Goal: Task Accomplishment & Management: Complete application form

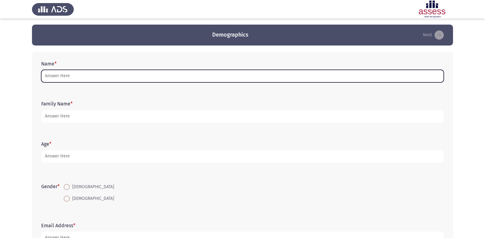
drag, startPoint x: 0, startPoint y: 0, endPoint x: 194, endPoint y: 74, distance: 208.1
click at [194, 74] on input "Name *" at bounding box center [242, 76] width 403 height 13
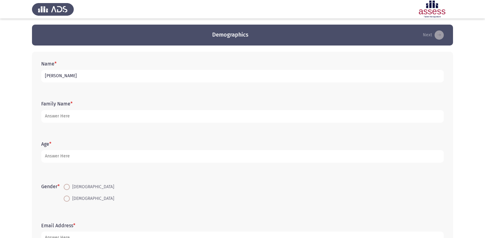
type input "[PERSON_NAME]"
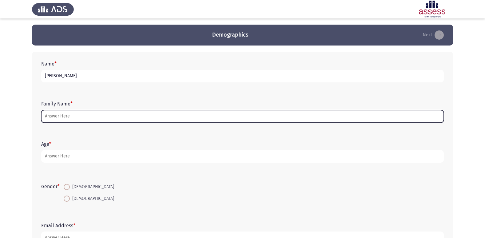
click at [94, 114] on input "Family Name *" at bounding box center [242, 116] width 403 height 13
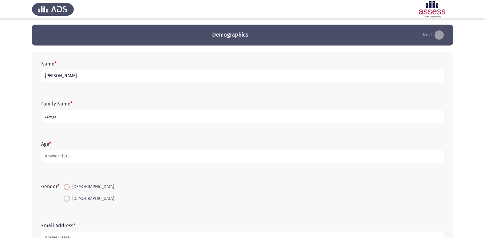
type input "موسي"
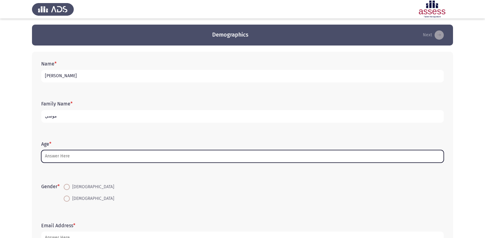
click at [66, 153] on input "Age *" at bounding box center [242, 156] width 403 height 13
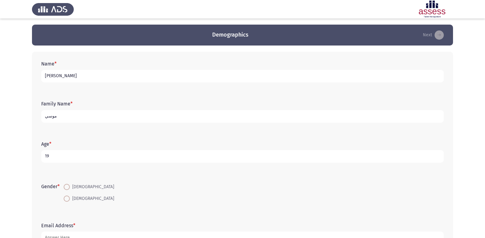
type input "19"
click at [68, 197] on span at bounding box center [67, 199] width 6 height 6
click at [68, 197] on input "[DEMOGRAPHIC_DATA]" at bounding box center [67, 199] width 6 height 6
radio input "true"
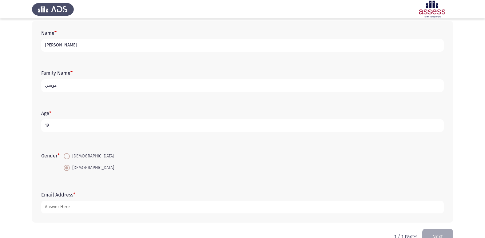
scroll to position [46, 0]
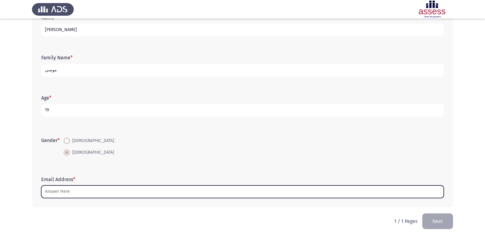
click at [62, 191] on input "Email Address *" at bounding box center [242, 192] width 403 height 13
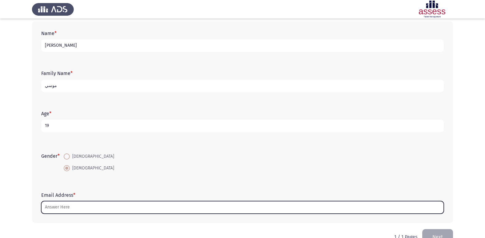
scroll to position [31, 0]
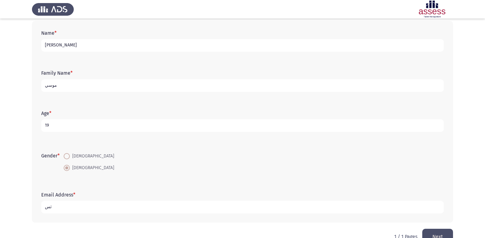
type input "ث"
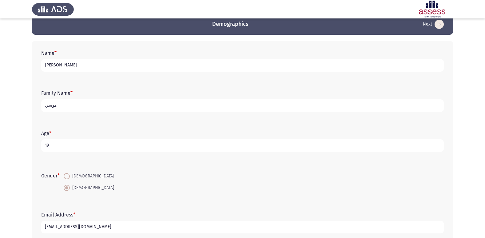
scroll to position [0, 0]
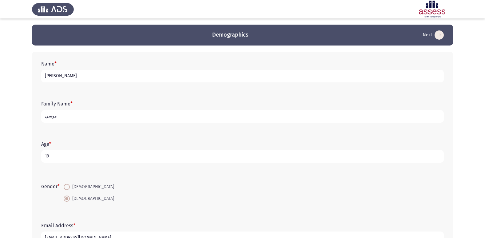
type input "[EMAIL_ADDRESS][DOMAIN_NAME]"
click at [90, 157] on input "19" at bounding box center [242, 156] width 403 height 13
click at [65, 119] on input "موسي" at bounding box center [242, 116] width 403 height 13
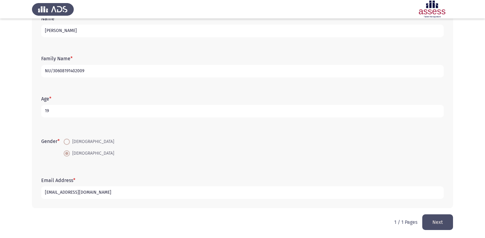
scroll to position [46, 0]
type input "NU/30608191402009"
click at [439, 214] on button "Next" at bounding box center [437, 222] width 31 height 16
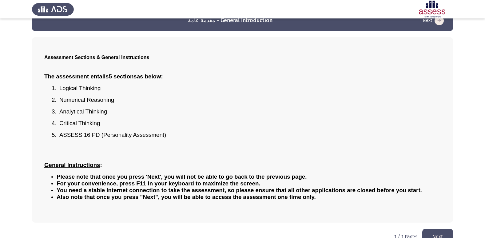
scroll to position [27, 0]
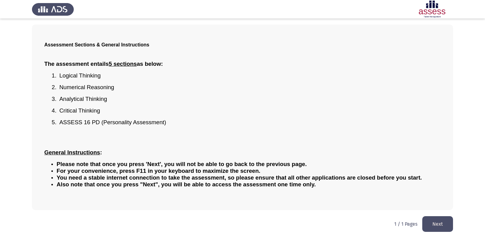
click at [433, 221] on button "Next" at bounding box center [437, 224] width 31 height 16
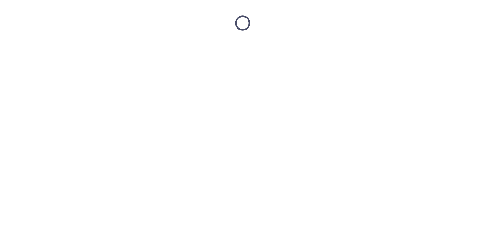
scroll to position [0, 0]
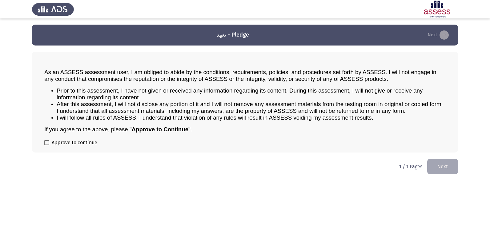
click at [91, 141] on span "Approve to continue" at bounding box center [75, 142] width 46 height 7
click at [47, 145] on input "Approve to continue" at bounding box center [46, 145] width 0 height 0
checkbox input "true"
click at [439, 162] on button "Next" at bounding box center [442, 167] width 31 height 16
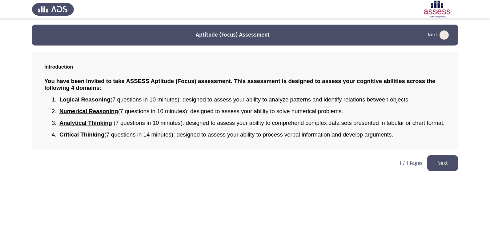
click at [436, 162] on button "Next" at bounding box center [442, 163] width 31 height 16
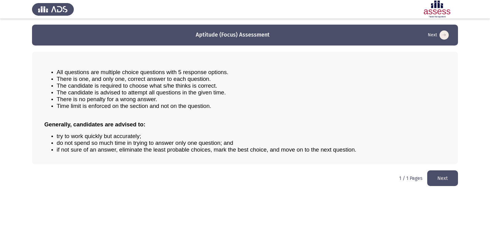
click at [448, 177] on button "Next" at bounding box center [442, 178] width 31 height 16
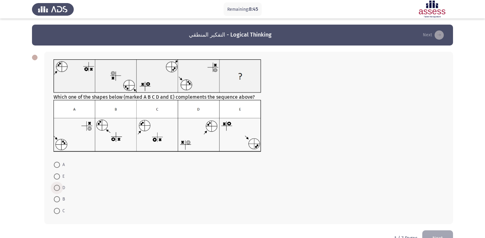
click at [58, 186] on span at bounding box center [57, 188] width 6 height 6
click at [58, 186] on input "D" at bounding box center [57, 188] width 6 height 6
radio input "true"
click at [57, 208] on span at bounding box center [57, 210] width 6 height 6
click at [57, 208] on input "C" at bounding box center [57, 210] width 6 height 6
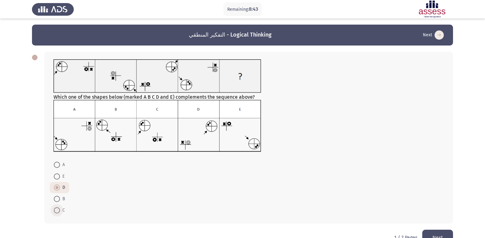
radio input "true"
click at [437, 231] on button "Next" at bounding box center [437, 238] width 31 height 16
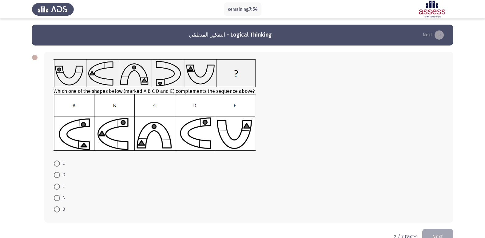
click at [56, 208] on span at bounding box center [57, 209] width 6 height 6
click at [56, 208] on input "B" at bounding box center [57, 209] width 6 height 6
radio input "true"
click at [432, 230] on button "Next" at bounding box center [437, 237] width 31 height 16
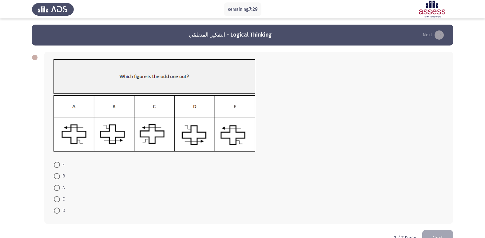
click at [57, 198] on span at bounding box center [57, 199] width 6 height 6
click at [57, 198] on input "C" at bounding box center [57, 199] width 6 height 6
radio input "true"
click at [443, 231] on button "Next" at bounding box center [437, 238] width 31 height 16
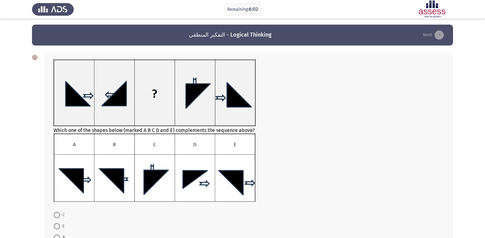
scroll to position [31, 0]
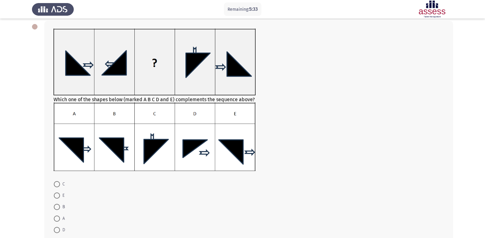
click at [59, 217] on span at bounding box center [57, 219] width 6 height 6
click at [59, 217] on input "A" at bounding box center [57, 219] width 6 height 6
radio input "true"
click at [57, 208] on span at bounding box center [57, 207] width 6 height 6
click at [57, 208] on input "B" at bounding box center [57, 207] width 6 height 6
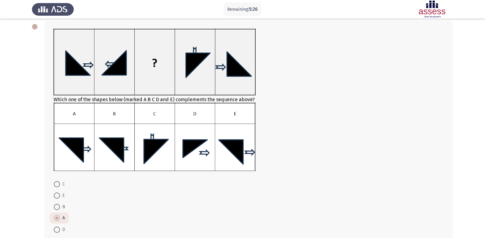
radio input "true"
click at [58, 218] on span at bounding box center [57, 218] width 6 height 6
click at [58, 218] on input "A" at bounding box center [57, 218] width 6 height 6
radio input "true"
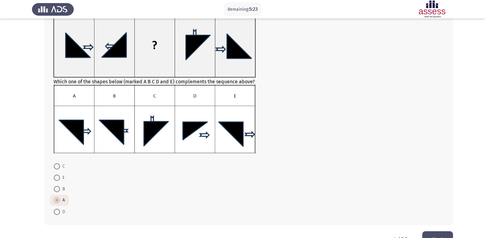
scroll to position [66, 0]
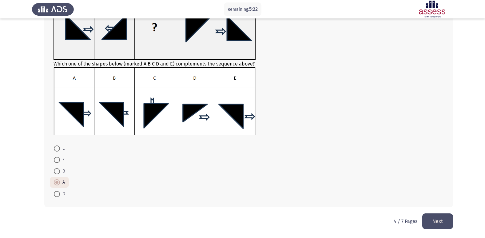
click at [435, 218] on button "Next" at bounding box center [437, 222] width 31 height 16
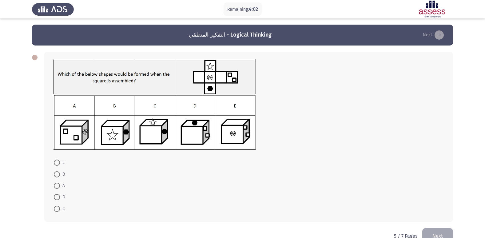
click at [56, 197] on span at bounding box center [57, 197] width 6 height 6
click at [56, 197] on input "D" at bounding box center [57, 197] width 6 height 6
radio input "true"
click at [442, 234] on button "Next" at bounding box center [437, 236] width 31 height 16
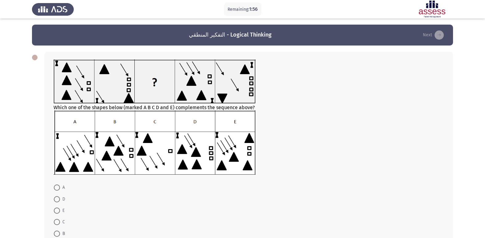
click at [56, 232] on span at bounding box center [57, 234] width 6 height 6
click at [56, 232] on input "B" at bounding box center [57, 234] width 6 height 6
radio input "true"
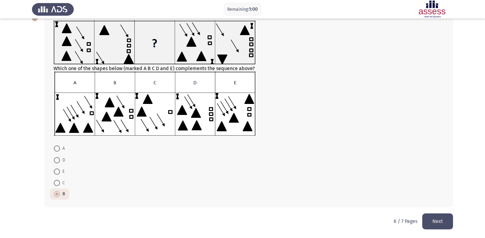
click at [442, 227] on button "Next" at bounding box center [437, 222] width 31 height 16
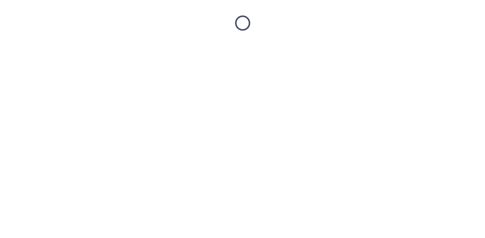
scroll to position [0, 0]
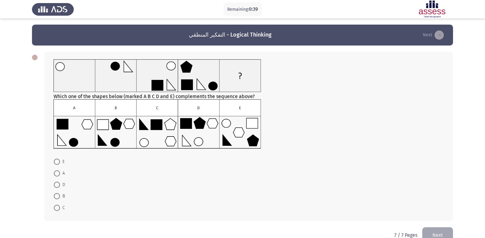
click at [55, 187] on span at bounding box center [57, 185] width 6 height 6
click at [55, 187] on input "D" at bounding box center [57, 185] width 6 height 6
radio input "true"
click at [441, 230] on button "Next" at bounding box center [437, 235] width 31 height 16
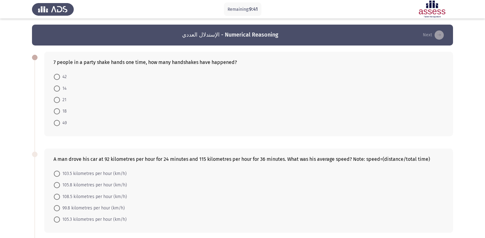
click at [61, 119] on span "49" at bounding box center [63, 122] width 7 height 7
click at [60, 120] on input "49" at bounding box center [57, 123] width 6 height 6
radio input "true"
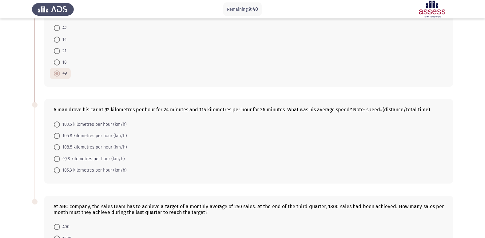
scroll to position [62, 0]
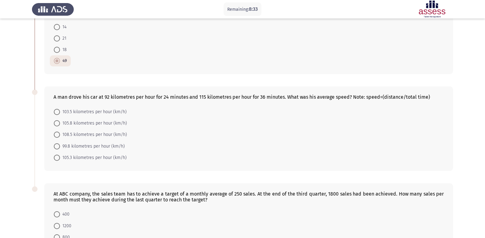
click at [121, 122] on span "105.8 kilometres per hour (km/h)" at bounding box center [93, 123] width 67 height 7
click at [60, 122] on input "105.8 kilometres per hour (km/h)" at bounding box center [57, 123] width 6 height 6
radio input "true"
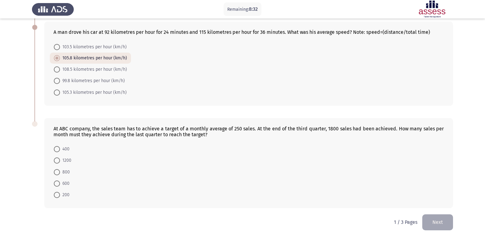
scroll to position [127, 0]
click at [58, 181] on span at bounding box center [57, 183] width 6 height 6
click at [58, 181] on input "600" at bounding box center [57, 183] width 6 height 6
radio input "true"
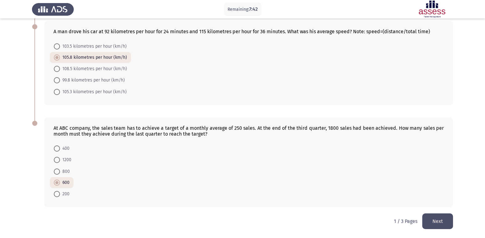
click at [445, 220] on button "Next" at bounding box center [437, 222] width 31 height 16
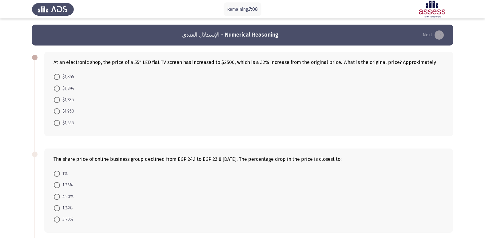
click at [56, 91] on span at bounding box center [57, 89] width 6 height 6
click at [56, 91] on input "$1,894" at bounding box center [57, 89] width 6 height 6
radio input "true"
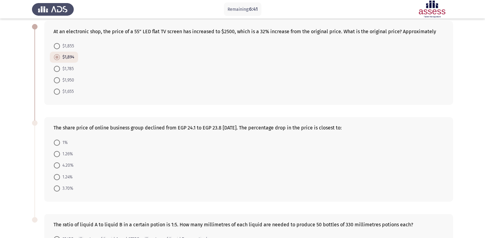
click at [57, 154] on span at bounding box center [57, 154] width 0 height 0
click at [57, 154] on input "1.26%" at bounding box center [57, 154] width 6 height 6
radio input "true"
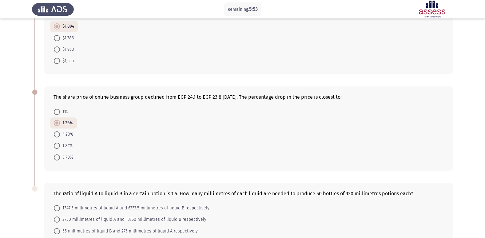
click at [68, 143] on span "1.24%" at bounding box center [66, 145] width 13 height 7
click at [60, 143] on input "1.24%" at bounding box center [57, 146] width 6 height 6
radio input "true"
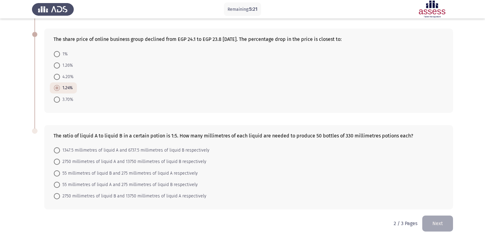
scroll to position [122, 0]
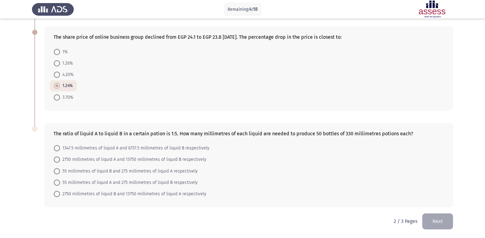
click at [149, 183] on span "55 millimetres of liquid A and 275 millimetres of liquid B respectively" at bounding box center [129, 182] width 138 height 7
click at [60, 183] on input "55 millimetres of liquid A and 275 millimetres of liquid B respectively" at bounding box center [57, 183] width 6 height 6
radio input "true"
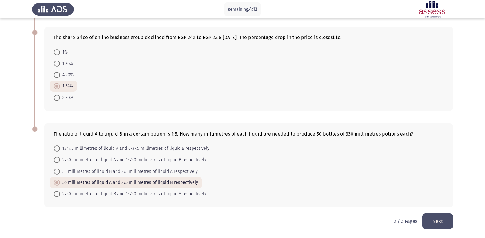
click at [441, 217] on button "Next" at bounding box center [437, 222] width 31 height 16
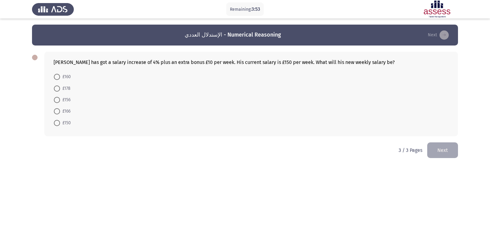
click at [55, 111] on span at bounding box center [57, 111] width 6 height 6
click at [55, 111] on input "£166" at bounding box center [57, 111] width 6 height 6
radio input "true"
click at [450, 146] on button "Next" at bounding box center [442, 150] width 31 height 16
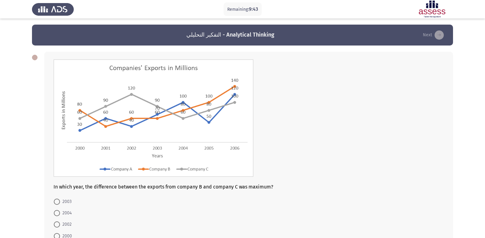
click at [59, 226] on span at bounding box center [57, 225] width 6 height 6
click at [59, 226] on input "2002" at bounding box center [57, 225] width 6 height 6
radio input "true"
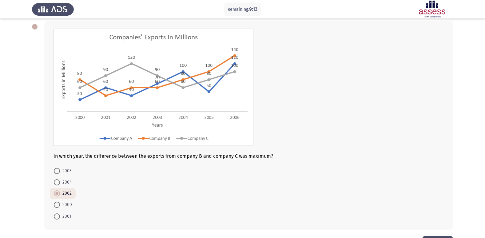
scroll to position [53, 0]
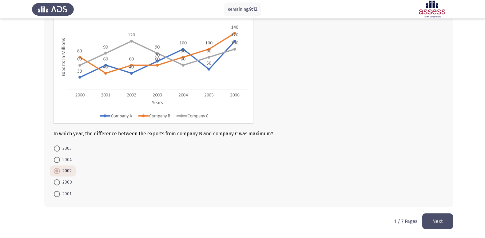
click at [441, 224] on button "Next" at bounding box center [437, 222] width 31 height 16
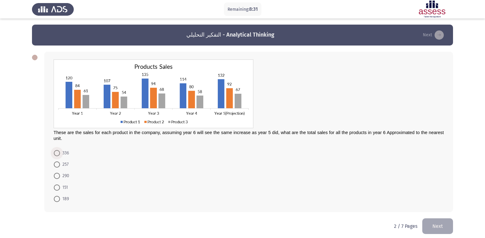
click at [58, 153] on span at bounding box center [57, 153] width 6 height 6
click at [58, 153] on input "336" at bounding box center [57, 153] width 6 height 6
radio input "true"
click at [441, 225] on button "Next" at bounding box center [437, 226] width 31 height 16
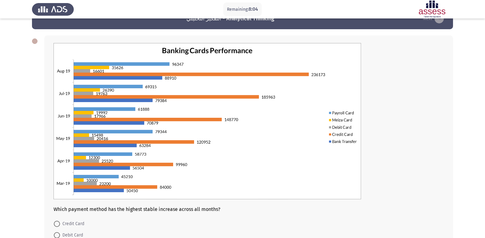
scroll to position [31, 0]
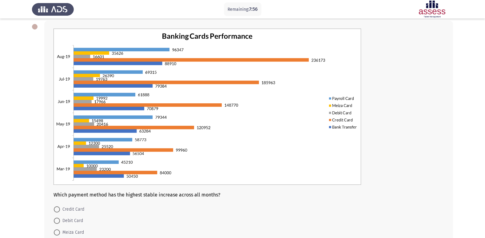
click at [58, 210] on span at bounding box center [57, 209] width 6 height 6
click at [58, 210] on input "Credit Card" at bounding box center [57, 209] width 6 height 6
radio input "true"
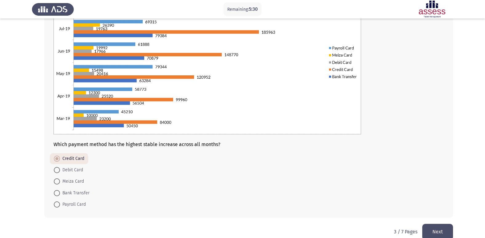
scroll to position [92, 0]
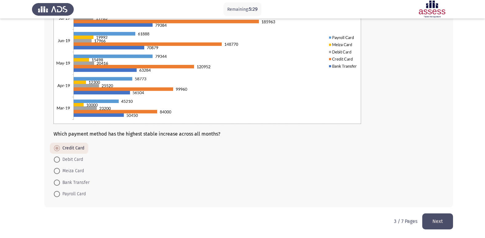
click at [445, 224] on button "Next" at bounding box center [437, 222] width 31 height 16
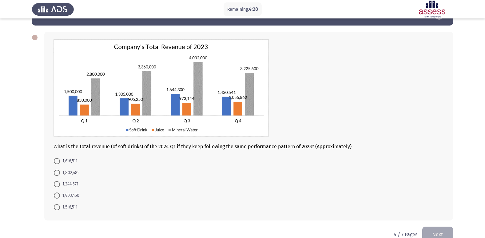
scroll to position [31, 0]
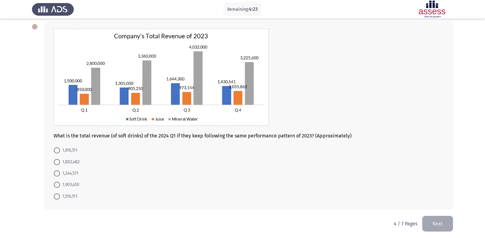
click at [57, 197] on span at bounding box center [57, 197] width 6 height 6
click at [57, 197] on input "1,516,511" at bounding box center [57, 197] width 6 height 6
radio input "true"
click at [438, 219] on button "Next" at bounding box center [437, 223] width 31 height 16
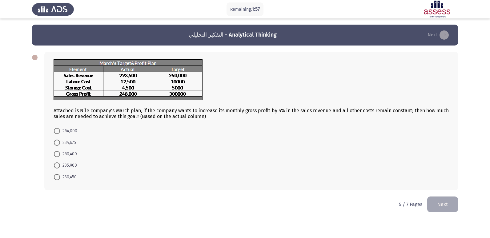
click at [56, 153] on span at bounding box center [57, 154] width 6 height 6
click at [56, 153] on input "260,400" at bounding box center [57, 154] width 6 height 6
radio input "true"
click at [67, 130] on span "264,000" at bounding box center [68, 130] width 17 height 7
click at [60, 130] on input "264,000" at bounding box center [57, 131] width 6 height 6
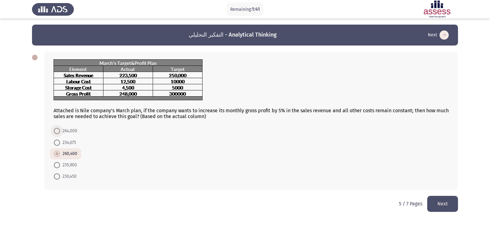
radio input "true"
click at [449, 207] on button "Next" at bounding box center [442, 204] width 31 height 16
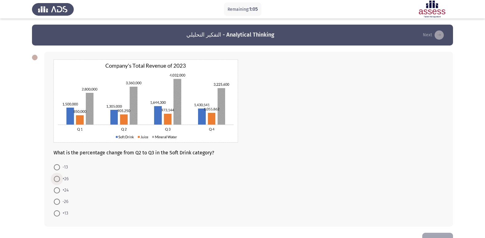
click at [55, 181] on span at bounding box center [57, 179] width 6 height 6
click at [55, 181] on input "+26" at bounding box center [57, 179] width 6 height 6
radio input "true"
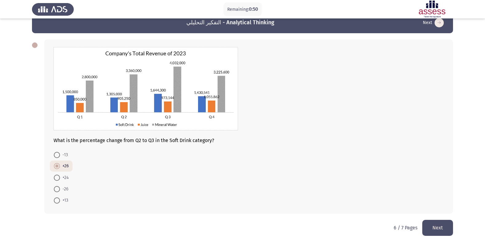
scroll to position [19, 0]
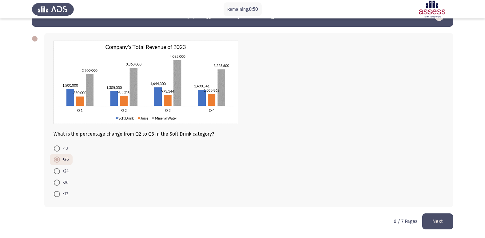
click at [450, 219] on button "Next" at bounding box center [437, 222] width 31 height 16
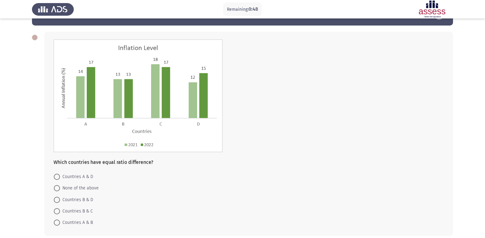
scroll to position [31, 0]
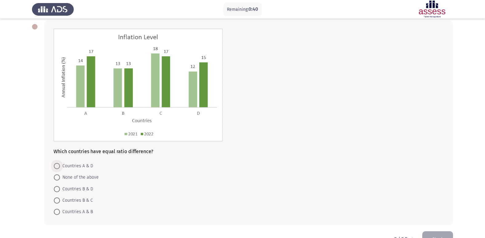
click at [85, 164] on span "Countries A & D" at bounding box center [76, 165] width 33 height 7
click at [60, 164] on input "Countries A & D" at bounding box center [57, 166] width 6 height 6
radio input "true"
click at [437, 232] on button "Next" at bounding box center [437, 239] width 31 height 16
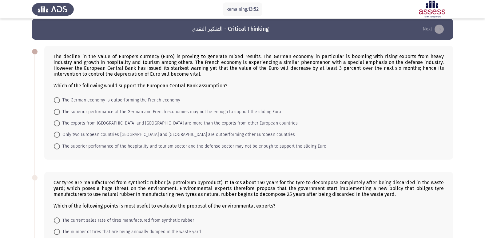
scroll to position [0, 0]
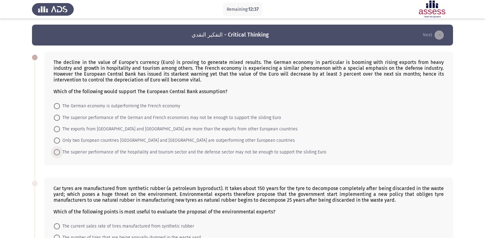
click at [72, 152] on span "The superior performance of the hospitality and tourism sector and the defense …" at bounding box center [193, 152] width 266 height 7
click at [60, 152] on input "The superior performance of the hospitality and tourism sector and the defense …" at bounding box center [57, 152] width 6 height 6
radio input "true"
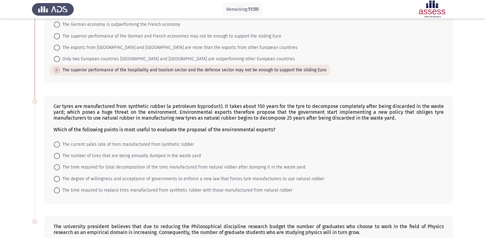
scroll to position [92, 0]
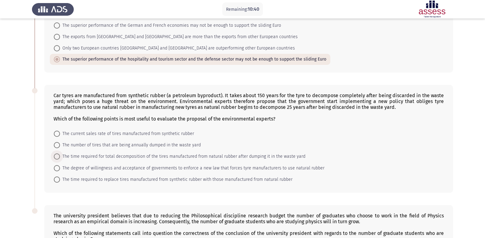
click at [106, 155] on span "The time required for total decomposition of the tires manufactured from natura…" at bounding box center [183, 156] width 246 height 7
click at [60, 155] on input "The time required for total decomposition of the tires manufactured from natura…" at bounding box center [57, 157] width 6 height 6
radio input "true"
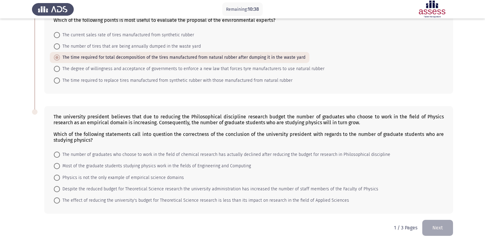
scroll to position [198, 0]
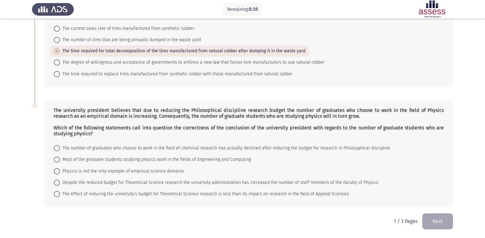
click at [238, 193] on span "The effect of reducing the university's budget for Theoretical Science research…" at bounding box center [204, 193] width 289 height 7
click at [60, 193] on input "The effect of reducing the university's budget for Theoretical Science research…" at bounding box center [57, 194] width 6 height 6
radio input "true"
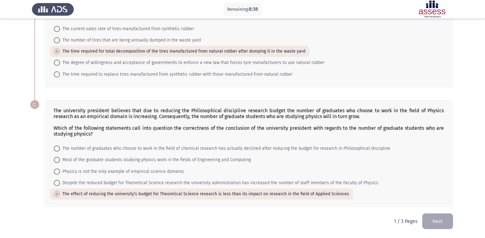
scroll to position [197, 0]
click at [236, 184] on span "Despite the reduced budget for Theoretical Science research the university admi…" at bounding box center [219, 182] width 318 height 7
click at [60, 184] on input "Despite the reduced budget for Theoretical Science research the university admi…" at bounding box center [57, 183] width 6 height 6
radio input "true"
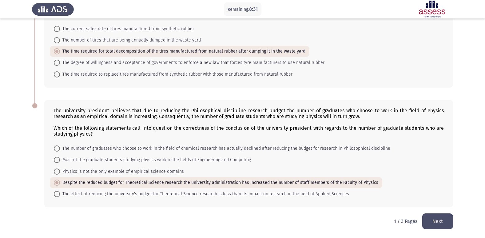
click at [431, 217] on button "Next" at bounding box center [437, 222] width 31 height 16
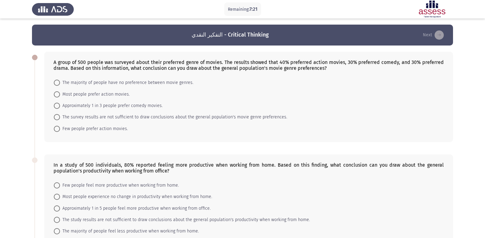
click at [107, 95] on span "Most people prefer action movies." at bounding box center [95, 94] width 70 height 7
click at [60, 95] on input "Most people prefer action movies." at bounding box center [57, 94] width 6 height 6
radio input "true"
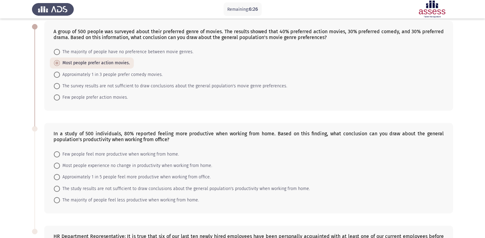
click at [85, 174] on span "Approximately 1 in 5 people feel more productive when working from office." at bounding box center [135, 177] width 151 height 7
click at [60, 174] on input "Approximately 1 in 5 people feel more productive when working from office." at bounding box center [57, 177] width 6 height 6
radio input "true"
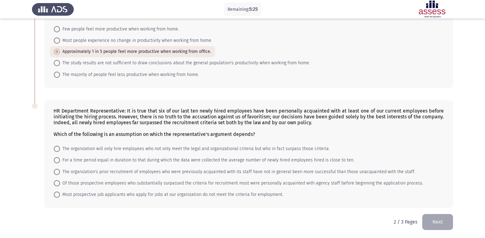
scroll to position [157, 0]
click at [117, 149] on span "The organization will only hire employees who not only meet the legal and organ…" at bounding box center [195, 148] width 270 height 7
click at [60, 149] on input "The organization will only hire employees who not only meet the legal and organ…" at bounding box center [57, 148] width 6 height 6
radio input "true"
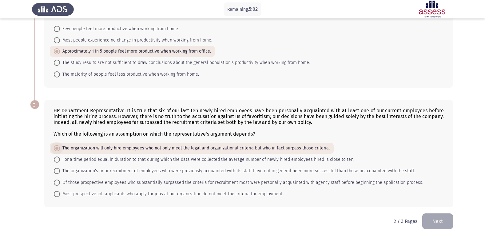
scroll to position [156, 0]
click at [449, 220] on button "Next" at bounding box center [437, 222] width 31 height 16
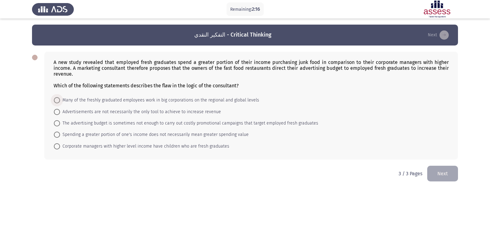
click at [94, 102] on span "Many of the freshly graduated employees work in big corporations on the regiona…" at bounding box center [159, 100] width 199 height 7
click at [60, 102] on input "Many of the freshly graduated employees work in big corporations on the regiona…" at bounding box center [57, 100] width 6 height 6
radio input "true"
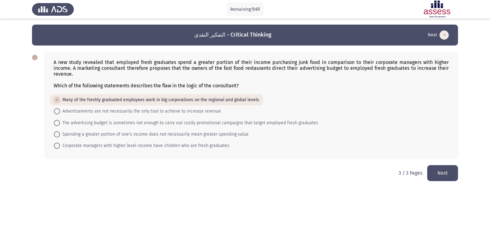
click at [432, 176] on button "Next" at bounding box center [442, 173] width 31 height 16
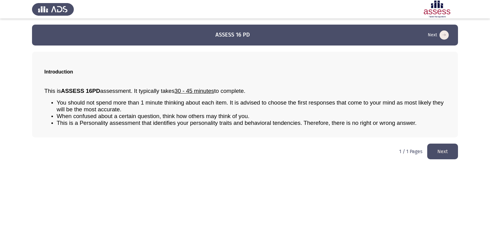
click at [443, 149] on button "Next" at bounding box center [442, 152] width 31 height 16
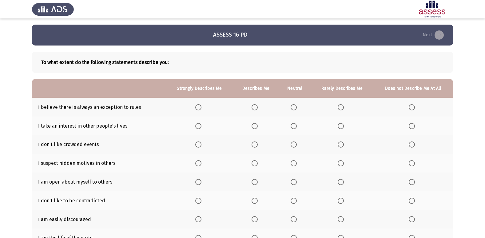
click at [257, 106] on span "Select an option" at bounding box center [255, 107] width 6 height 6
click at [257, 106] on input "Select an option" at bounding box center [255, 107] width 6 height 6
click at [416, 127] on label "Select an option" at bounding box center [413, 126] width 9 height 6
click at [415, 127] on input "Select an option" at bounding box center [412, 126] width 6 height 6
click at [198, 143] on span "Select an option" at bounding box center [198, 145] width 6 height 6
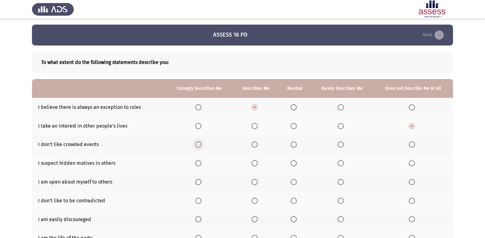
click at [198, 143] on input "Select an option" at bounding box center [198, 145] width 6 height 6
click at [413, 161] on span "Select an option" at bounding box center [412, 163] width 6 height 6
click at [413, 161] on input "Select an option" at bounding box center [412, 163] width 6 height 6
click at [200, 182] on span "Select an option" at bounding box center [198, 182] width 6 height 6
click at [200, 182] on input "Select an option" at bounding box center [198, 182] width 6 height 6
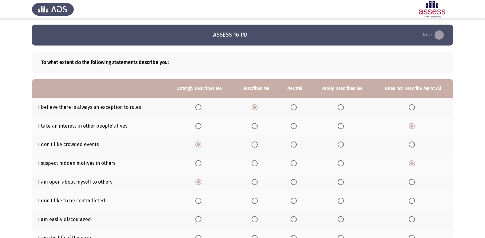
scroll to position [31, 0]
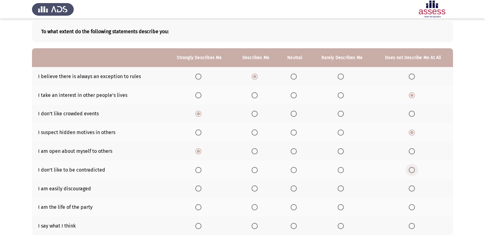
click at [414, 170] on span "Select an option" at bounding box center [412, 170] width 6 height 6
click at [414, 170] on input "Select an option" at bounding box center [412, 170] width 6 height 6
click at [410, 187] on span "Select an option" at bounding box center [412, 189] width 6 height 6
click at [410, 187] on input "Select an option" at bounding box center [412, 189] width 6 height 6
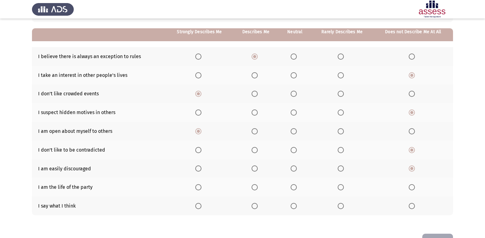
scroll to position [62, 0]
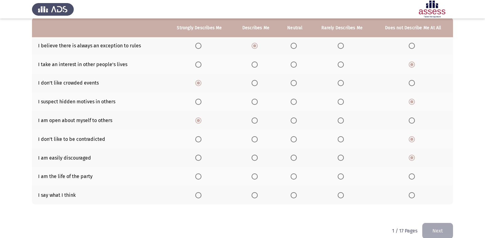
click at [202, 177] on label "Select an option" at bounding box center [199, 177] width 9 height 6
click at [202, 177] on input "Select an option" at bounding box center [198, 177] width 6 height 6
click at [198, 198] on span "Select an option" at bounding box center [198, 195] width 6 height 6
click at [198, 198] on input "Select an option" at bounding box center [198, 195] width 6 height 6
click at [434, 228] on button "Next" at bounding box center [437, 231] width 31 height 16
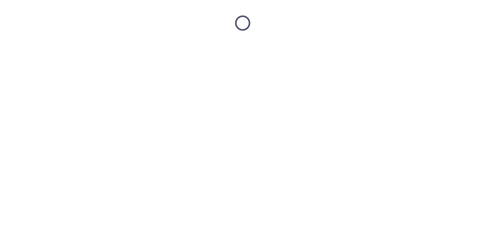
scroll to position [0, 0]
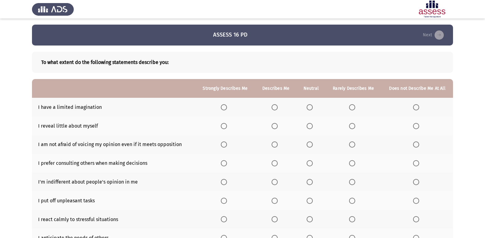
click at [416, 109] on span "Select an option" at bounding box center [416, 107] width 6 height 6
click at [416, 109] on input "Select an option" at bounding box center [416, 107] width 6 height 6
click at [415, 127] on span "Select an option" at bounding box center [416, 126] width 6 height 6
click at [415, 127] on input "Select an option" at bounding box center [416, 126] width 6 height 6
click at [416, 145] on span "Select an option" at bounding box center [416, 145] width 6 height 6
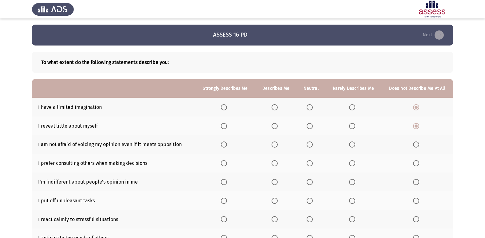
click at [416, 145] on input "Select an option" at bounding box center [416, 145] width 6 height 6
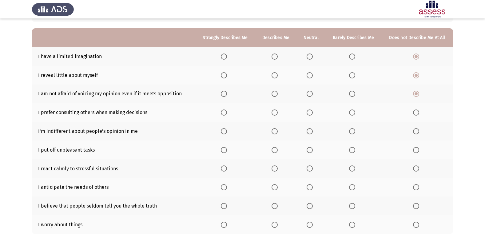
scroll to position [62, 0]
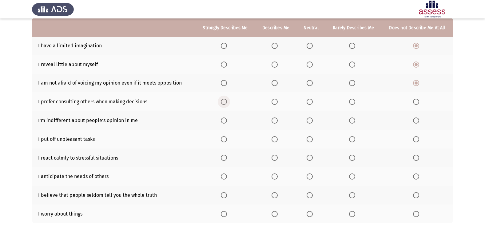
click at [225, 102] on span "Select an option" at bounding box center [224, 102] width 6 height 6
click at [225, 102] on input "Select an option" at bounding box center [224, 102] width 6 height 6
click at [354, 120] on span "Select an option" at bounding box center [352, 121] width 6 height 6
click at [354, 120] on input "Select an option" at bounding box center [352, 121] width 6 height 6
click at [414, 138] on span "Select an option" at bounding box center [416, 139] width 6 height 6
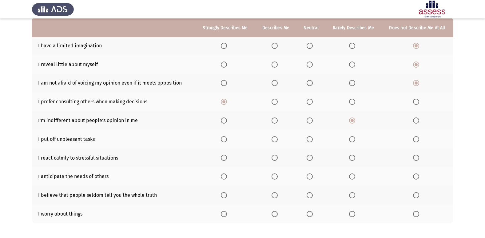
click at [414, 138] on input "Select an option" at bounding box center [416, 139] width 6 height 6
click at [229, 159] on label "Select an option" at bounding box center [225, 158] width 9 height 6
click at [227, 159] on input "Select an option" at bounding box center [224, 158] width 6 height 6
click at [229, 174] on label "Select an option" at bounding box center [225, 177] width 9 height 6
click at [227, 174] on input "Select an option" at bounding box center [224, 177] width 6 height 6
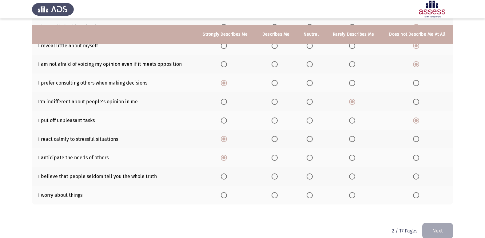
scroll to position [90, 0]
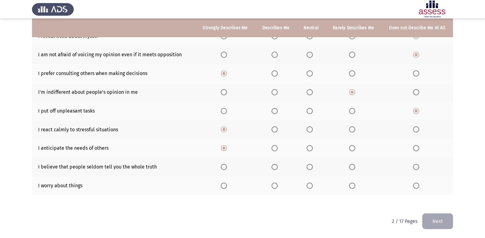
click at [416, 166] on span "Select an option" at bounding box center [416, 167] width 6 height 6
click at [416, 166] on input "Select an option" at bounding box center [416, 167] width 6 height 6
click at [352, 184] on span "Select an option" at bounding box center [352, 186] width 6 height 6
click at [352, 184] on input "Select an option" at bounding box center [352, 186] width 6 height 6
click at [312, 186] on span "Select an option" at bounding box center [310, 186] width 6 height 6
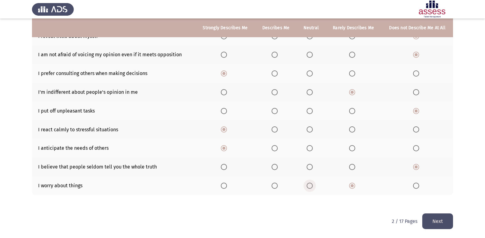
click at [312, 186] on input "Select an option" at bounding box center [310, 186] width 6 height 6
click at [438, 215] on button "Next" at bounding box center [437, 222] width 31 height 16
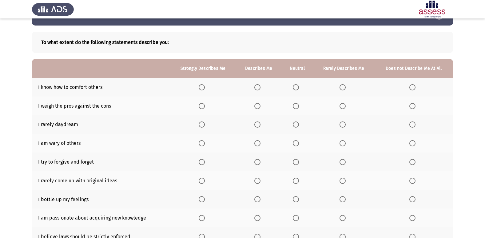
scroll to position [31, 0]
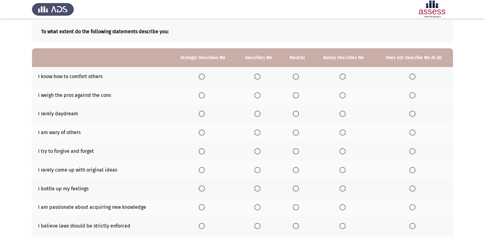
click at [205, 74] on span "Select an option" at bounding box center [202, 77] width 6 height 6
click at [205, 74] on input "Select an option" at bounding box center [202, 77] width 6 height 6
click at [203, 94] on span "Select an option" at bounding box center [202, 95] width 6 height 6
click at [203, 94] on input "Select an option" at bounding box center [202, 95] width 6 height 6
click at [412, 112] on span "Select an option" at bounding box center [413, 114] width 6 height 6
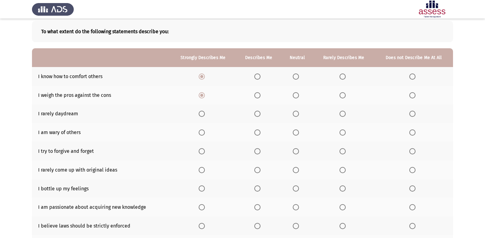
click at [412, 112] on input "Select an option" at bounding box center [413, 114] width 6 height 6
click at [343, 133] on span "Select an option" at bounding box center [343, 133] width 6 height 6
click at [343, 133] on input "Select an option" at bounding box center [343, 133] width 6 height 6
click at [260, 132] on span "Select an option" at bounding box center [257, 133] width 6 height 6
click at [260, 132] on input "Select an option" at bounding box center [257, 133] width 6 height 6
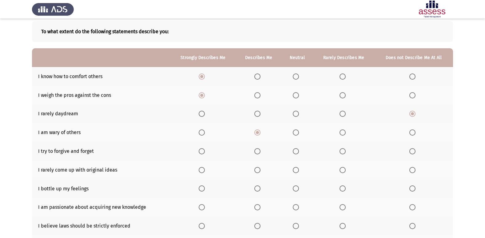
scroll to position [62, 0]
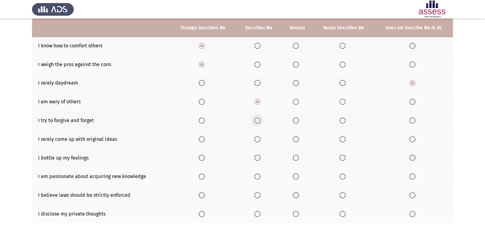
click at [257, 121] on span "Select an option" at bounding box center [257, 121] width 6 height 6
click at [257, 121] on input "Select an option" at bounding box center [257, 121] width 6 height 6
click at [413, 139] on span "Select an option" at bounding box center [413, 139] width 0 height 0
click at [412, 139] on input "Select an option" at bounding box center [413, 139] width 6 height 6
click at [341, 157] on span "Select an option" at bounding box center [343, 158] width 6 height 6
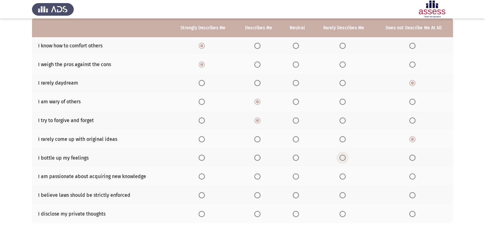
click at [341, 157] on input "Select an option" at bounding box center [343, 158] width 6 height 6
click at [202, 177] on span "Select an option" at bounding box center [202, 177] width 6 height 6
click at [202, 177] on input "Select an option" at bounding box center [202, 177] width 6 height 6
click at [342, 193] on span "Select an option" at bounding box center [343, 195] width 6 height 6
click at [342, 193] on input "Select an option" at bounding box center [343, 195] width 6 height 6
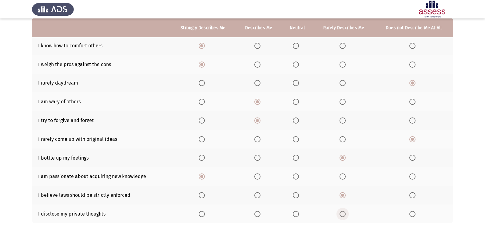
click at [344, 216] on span "Select an option" at bounding box center [343, 214] width 6 height 6
click at [344, 216] on input "Select an option" at bounding box center [343, 214] width 6 height 6
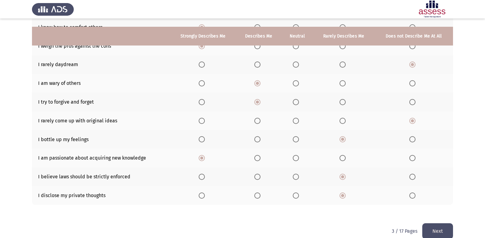
scroll to position [90, 0]
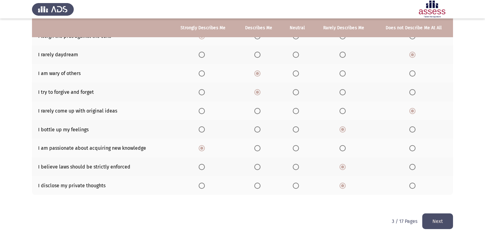
click at [433, 222] on button "Next" at bounding box center [437, 222] width 31 height 16
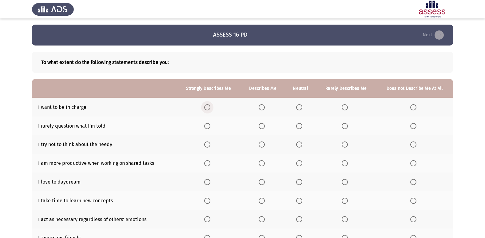
click at [210, 108] on span "Select an option" at bounding box center [207, 107] width 6 height 6
click at [210, 108] on input "Select an option" at bounding box center [207, 107] width 6 height 6
click at [265, 125] on span "Select an option" at bounding box center [262, 126] width 6 height 6
click at [265, 125] on input "Select an option" at bounding box center [262, 126] width 6 height 6
click at [346, 145] on span "Select an option" at bounding box center [345, 145] width 6 height 6
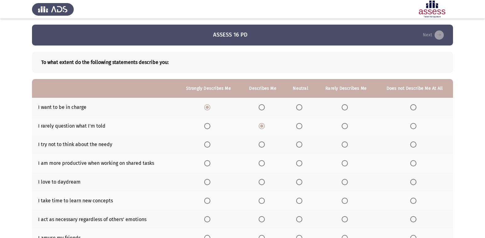
click at [346, 145] on input "Select an option" at bounding box center [345, 145] width 6 height 6
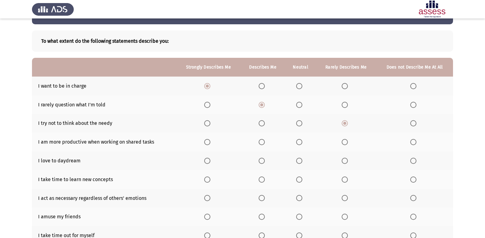
scroll to position [31, 0]
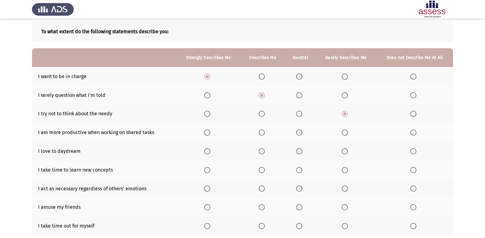
click at [260, 134] on span "Select an option" at bounding box center [262, 133] width 6 height 6
click at [260, 134] on input "Select an option" at bounding box center [262, 133] width 6 height 6
click at [209, 154] on span "Select an option" at bounding box center [207, 151] width 6 height 6
click at [209, 154] on input "Select an option" at bounding box center [207, 151] width 6 height 6
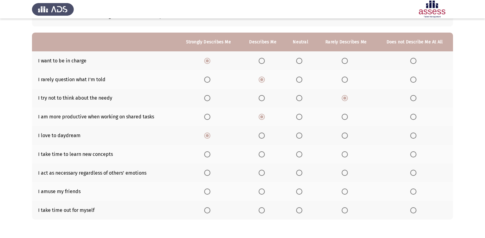
scroll to position [62, 0]
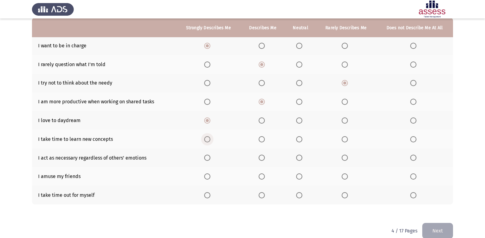
click at [209, 139] on span "Select an option" at bounding box center [207, 139] width 6 height 6
click at [209, 139] on input "Select an option" at bounding box center [207, 139] width 6 height 6
click at [343, 157] on span "Select an option" at bounding box center [345, 158] width 6 height 6
click at [343, 157] on input "Select an option" at bounding box center [345, 158] width 6 height 6
click at [206, 178] on span "Select an option" at bounding box center [207, 177] width 6 height 6
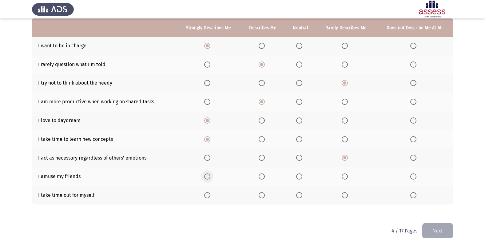
click at [206, 178] on input "Select an option" at bounding box center [207, 177] width 6 height 6
click at [208, 192] on th at bounding box center [208, 195] width 64 height 19
click at [210, 194] on span "Select an option" at bounding box center [207, 195] width 6 height 6
click at [210, 194] on input "Select an option" at bounding box center [207, 195] width 6 height 6
click at [440, 228] on button "Next" at bounding box center [437, 231] width 31 height 16
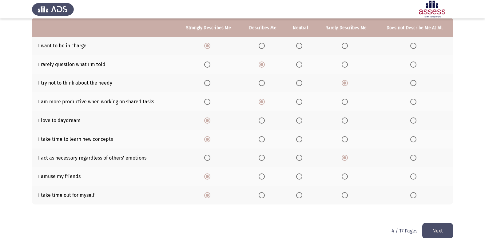
scroll to position [0, 0]
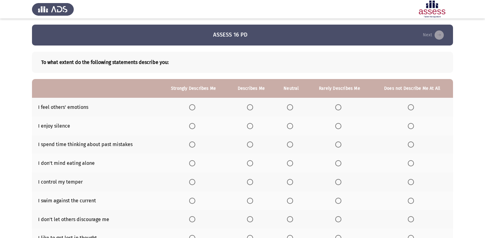
click at [191, 107] on span "Select an option" at bounding box center [192, 107] width 6 height 6
click at [191, 107] on input "Select an option" at bounding box center [192, 107] width 6 height 6
click at [291, 126] on span "Select an option" at bounding box center [290, 126] width 6 height 6
click at [291, 126] on input "Select an option" at bounding box center [290, 126] width 6 height 6
click at [295, 145] on label "Select an option" at bounding box center [291, 145] width 9 height 6
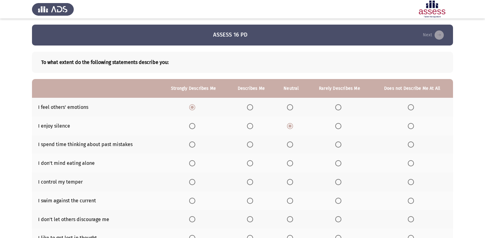
click at [293, 145] on input "Select an option" at bounding box center [290, 145] width 6 height 6
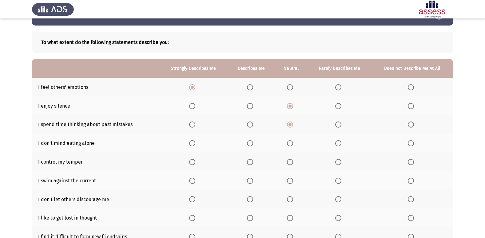
scroll to position [31, 0]
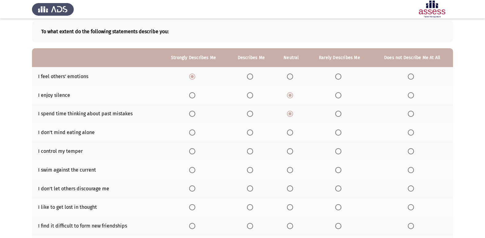
click at [193, 132] on span "Select an option" at bounding box center [192, 133] width 6 height 6
click at [193, 132] on input "Select an option" at bounding box center [192, 133] width 6 height 6
click at [198, 151] on label "Select an option" at bounding box center [193, 151] width 9 height 6
click at [195, 151] on input "Select an option" at bounding box center [192, 151] width 6 height 6
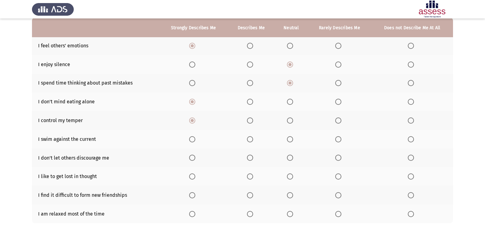
click at [293, 139] on span "Select an option" at bounding box center [290, 139] width 6 height 6
click at [293, 139] on input "Select an option" at bounding box center [290, 139] width 6 height 6
click at [190, 157] on th at bounding box center [193, 158] width 68 height 19
click at [193, 160] on span "Select an option" at bounding box center [192, 158] width 6 height 6
click at [193, 160] on input "Select an option" at bounding box center [192, 158] width 6 height 6
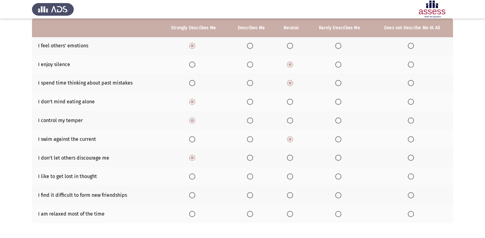
click at [339, 174] on span "Select an option" at bounding box center [338, 177] width 6 height 6
click at [339, 174] on input "Select an option" at bounding box center [338, 177] width 6 height 6
click at [341, 194] on span "Select an option" at bounding box center [338, 195] width 6 height 6
click at [341, 194] on input "Select an option" at bounding box center [338, 195] width 6 height 6
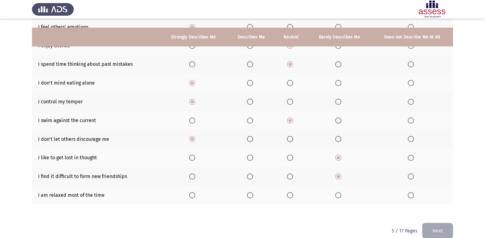
scroll to position [90, 0]
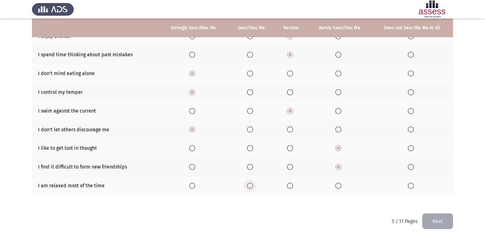
click at [248, 184] on span "Select an option" at bounding box center [250, 186] width 6 height 6
click at [248, 184] on input "Select an option" at bounding box center [250, 186] width 6 height 6
click at [436, 216] on button "Next" at bounding box center [437, 222] width 31 height 16
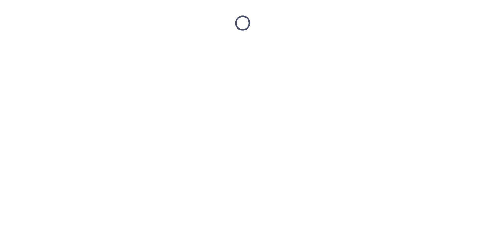
scroll to position [0, 0]
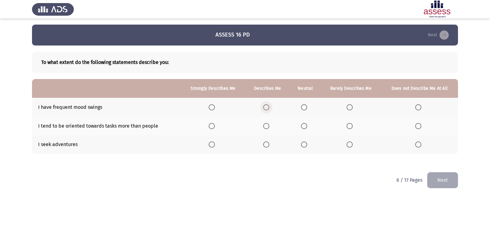
click at [265, 107] on span "Select an option" at bounding box center [266, 107] width 6 height 6
click at [265, 107] on input "Select an option" at bounding box center [266, 107] width 6 height 6
click at [215, 127] on span "Select an option" at bounding box center [212, 126] width 6 height 6
click at [215, 127] on input "Select an option" at bounding box center [212, 126] width 6 height 6
click at [214, 143] on span "Select an option" at bounding box center [212, 145] width 6 height 6
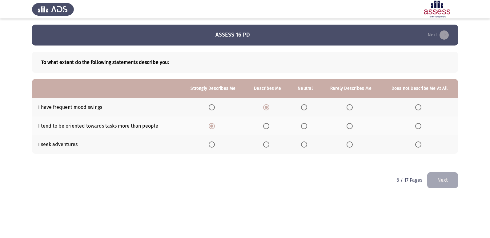
click at [214, 143] on input "Select an option" at bounding box center [212, 145] width 6 height 6
click at [436, 177] on button "Next" at bounding box center [442, 180] width 31 height 16
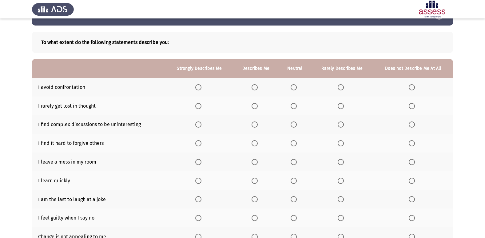
scroll to position [31, 0]
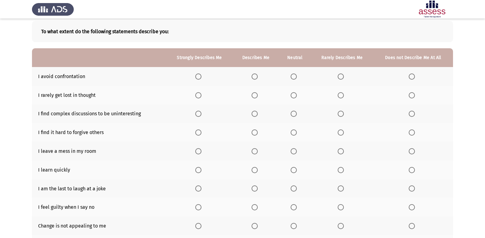
click at [62, 76] on td "I avoid confrontation" at bounding box center [99, 76] width 134 height 19
click at [293, 77] on span "Select an option" at bounding box center [294, 77] width 6 height 6
click at [293, 77] on input "Select an option" at bounding box center [294, 77] width 6 height 6
click at [294, 95] on span "Select an option" at bounding box center [294, 95] width 6 height 6
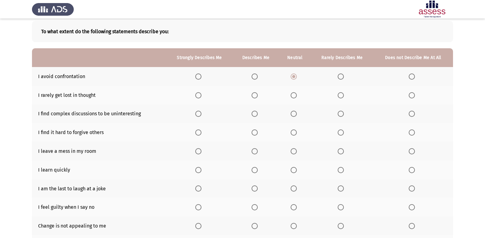
click at [294, 95] on input "Select an option" at bounding box center [294, 95] width 6 height 6
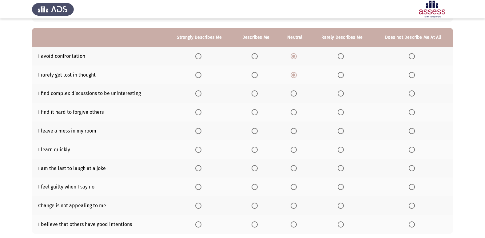
scroll to position [62, 0]
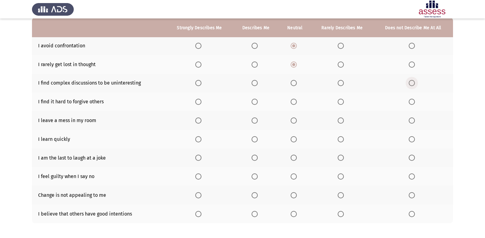
click at [413, 83] on span "Select an option" at bounding box center [412, 83] width 6 height 6
click at [413, 83] on input "Select an option" at bounding box center [412, 83] width 6 height 6
click at [340, 105] on span "Select an option" at bounding box center [341, 102] width 6 height 6
click at [340, 105] on input "Select an option" at bounding box center [341, 102] width 6 height 6
click at [256, 122] on span "Select an option" at bounding box center [255, 121] width 6 height 6
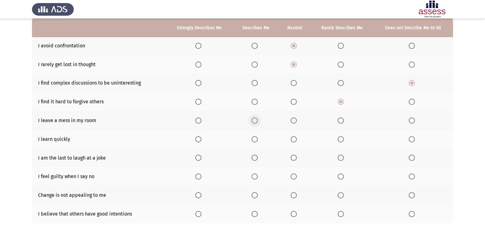
click at [256, 122] on input "Select an option" at bounding box center [255, 121] width 6 height 6
click at [413, 120] on span "Select an option" at bounding box center [412, 121] width 6 height 6
click at [413, 120] on input "Select an option" at bounding box center [412, 121] width 6 height 6
click at [257, 138] on span "Select an option" at bounding box center [255, 139] width 6 height 6
click at [257, 138] on input "Select an option" at bounding box center [255, 139] width 6 height 6
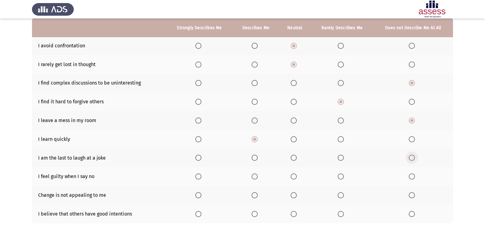
click at [415, 157] on label "Select an option" at bounding box center [413, 158] width 9 height 6
click at [415, 157] on input "Select an option" at bounding box center [412, 158] width 6 height 6
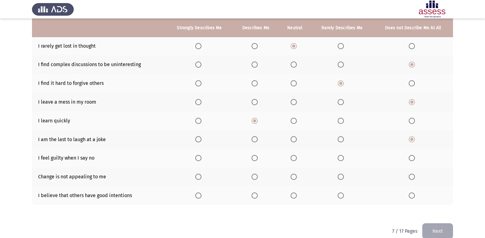
scroll to position [90, 0]
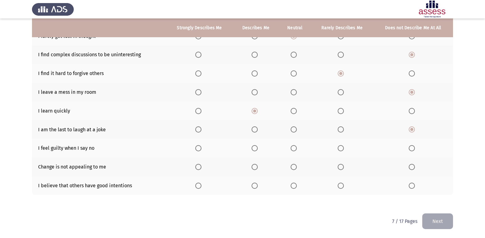
click at [414, 148] on span "Select an option" at bounding box center [412, 148] width 6 height 6
click at [414, 148] on input "Select an option" at bounding box center [412, 148] width 6 height 6
click at [415, 167] on span "Select an option" at bounding box center [412, 167] width 6 height 6
click at [415, 167] on input "Select an option" at bounding box center [412, 167] width 6 height 6
click at [195, 185] on th at bounding box center [199, 185] width 67 height 19
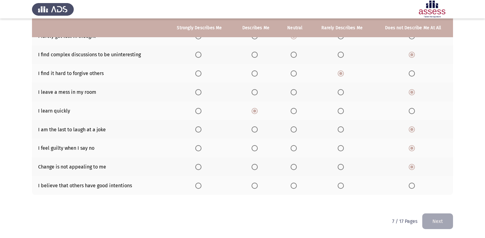
click at [196, 185] on span "Select an option" at bounding box center [198, 186] width 6 height 6
click at [196, 185] on input "Select an option" at bounding box center [198, 186] width 6 height 6
click at [432, 219] on button "Next" at bounding box center [437, 222] width 31 height 16
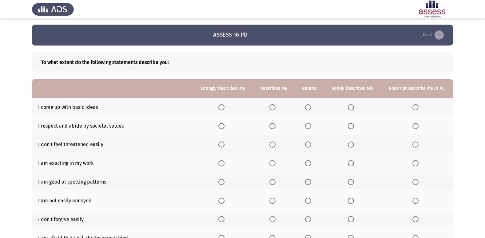
scroll to position [31, 0]
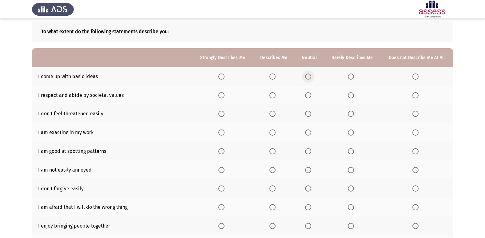
click at [311, 75] on span "Select an option" at bounding box center [308, 77] width 6 height 6
click at [311, 75] on input "Select an option" at bounding box center [308, 77] width 6 height 6
click at [276, 94] on span "Select an option" at bounding box center [273, 95] width 6 height 6
click at [276, 94] on input "Select an option" at bounding box center [273, 95] width 6 height 6
click at [276, 112] on span "Select an option" at bounding box center [273, 114] width 6 height 6
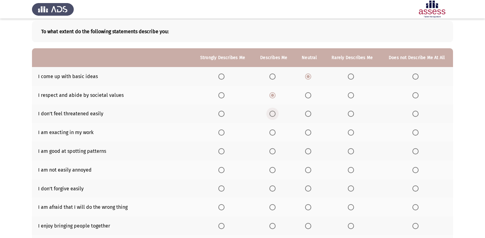
click at [276, 112] on input "Select an option" at bounding box center [273, 114] width 6 height 6
click at [222, 134] on span "Select an option" at bounding box center [221, 133] width 6 height 6
click at [222, 134] on input "Select an option" at bounding box center [221, 133] width 6 height 6
click at [270, 150] on span "Select an option" at bounding box center [273, 151] width 6 height 6
click at [270, 150] on input "Select an option" at bounding box center [273, 151] width 6 height 6
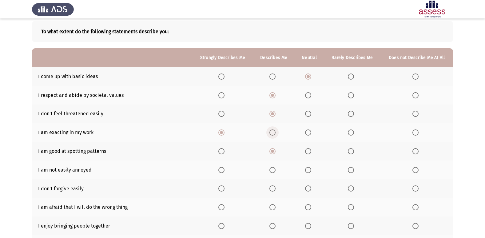
click at [272, 132] on span "Select an option" at bounding box center [273, 133] width 6 height 6
click at [272, 132] on input "Select an option" at bounding box center [273, 133] width 6 height 6
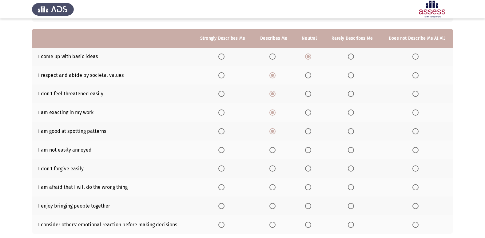
scroll to position [62, 0]
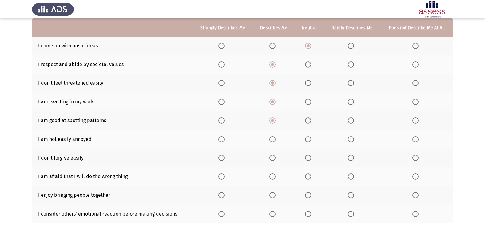
click at [273, 138] on span "Select an option" at bounding box center [273, 139] width 6 height 6
click at [273, 138] on input "Select an option" at bounding box center [273, 139] width 6 height 6
click at [418, 160] on span "Select an option" at bounding box center [416, 158] width 6 height 6
click at [418, 160] on input "Select an option" at bounding box center [416, 158] width 6 height 6
click at [272, 174] on span "Select an option" at bounding box center [273, 177] width 6 height 6
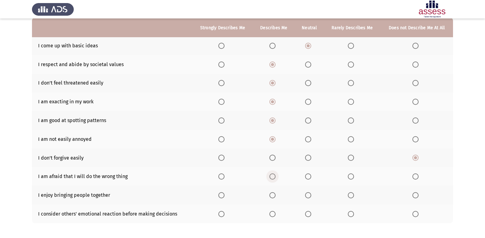
click at [272, 174] on input "Select an option" at bounding box center [273, 177] width 6 height 6
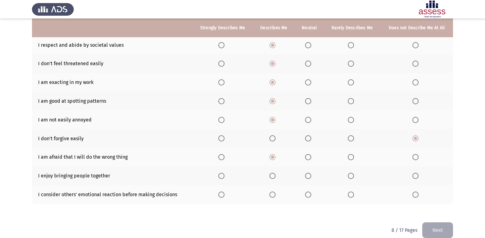
scroll to position [90, 0]
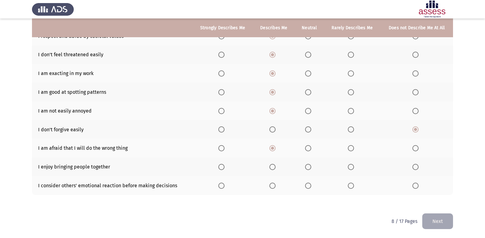
click at [221, 166] on span "Select an option" at bounding box center [221, 167] width 6 height 6
click at [221, 166] on input "Select an option" at bounding box center [221, 167] width 6 height 6
click at [226, 181] on th at bounding box center [222, 185] width 61 height 19
click at [226, 184] on label "Select an option" at bounding box center [222, 186] width 9 height 6
click at [225, 184] on input "Select an option" at bounding box center [221, 186] width 6 height 6
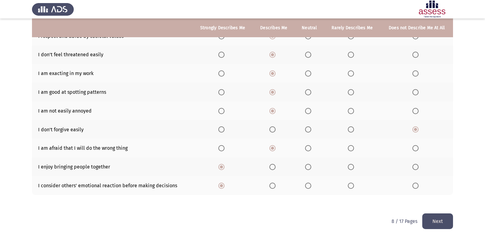
click at [275, 187] on span "Select an option" at bounding box center [273, 186] width 6 height 6
click at [275, 187] on input "Select an option" at bounding box center [273, 186] width 6 height 6
click at [431, 221] on button "Next" at bounding box center [437, 222] width 31 height 16
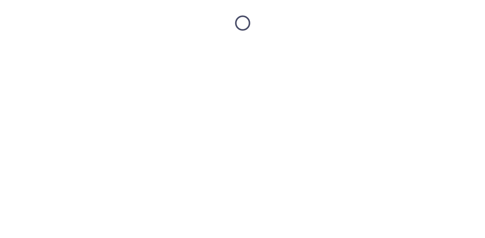
scroll to position [0, 0]
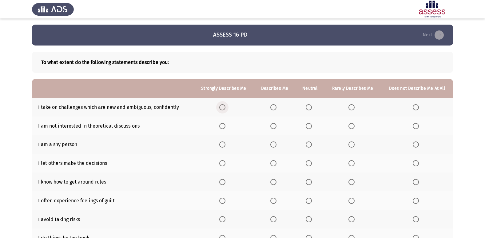
click at [221, 108] on span "Select an option" at bounding box center [222, 107] width 6 height 6
click at [221, 108] on input "Select an option" at bounding box center [222, 107] width 6 height 6
click at [416, 126] on span "Select an option" at bounding box center [416, 126] width 6 height 6
click at [416, 126] on input "Select an option" at bounding box center [416, 126] width 6 height 6
click at [310, 144] on span "Select an option" at bounding box center [309, 145] width 6 height 6
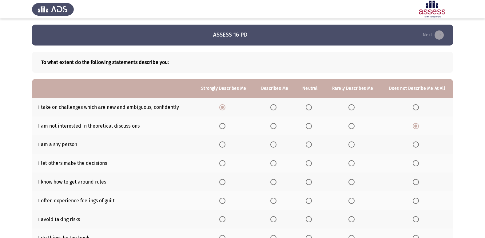
click at [310, 144] on input "Select an option" at bounding box center [309, 145] width 6 height 6
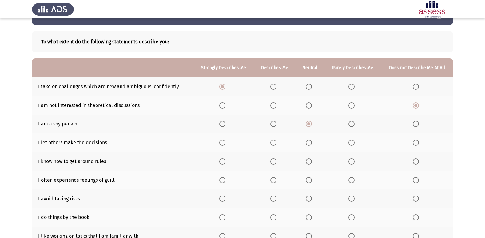
scroll to position [31, 0]
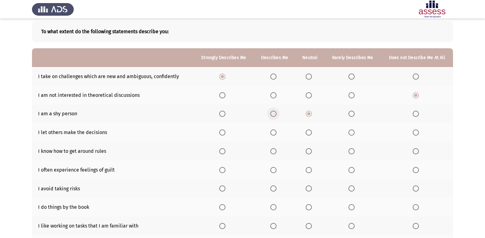
click at [273, 113] on span "Select an option" at bounding box center [273, 114] width 6 height 6
click at [273, 113] on input "Select an option" at bounding box center [273, 114] width 6 height 6
click at [311, 132] on span "Select an option" at bounding box center [309, 133] width 6 height 6
click at [311, 132] on input "Select an option" at bounding box center [309, 133] width 6 height 6
click at [276, 152] on span "Select an option" at bounding box center [273, 151] width 6 height 6
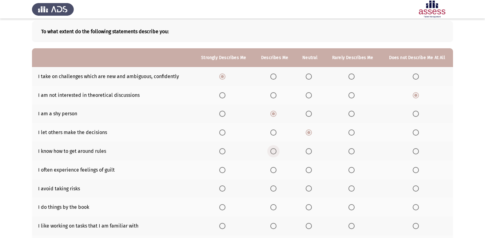
click at [276, 152] on input "Select an option" at bounding box center [273, 151] width 6 height 6
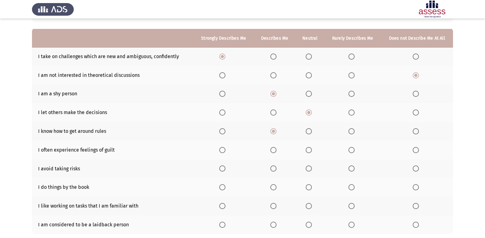
scroll to position [62, 0]
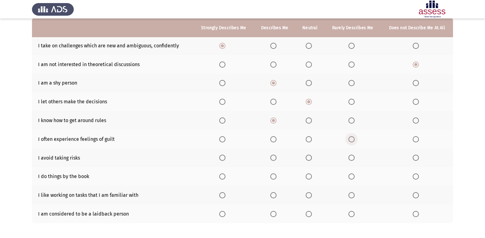
click at [352, 140] on span "Select an option" at bounding box center [352, 139] width 6 height 6
click at [352, 140] on input "Select an option" at bounding box center [352, 139] width 6 height 6
click at [354, 159] on span "Select an option" at bounding box center [352, 158] width 6 height 6
click at [354, 159] on input "Select an option" at bounding box center [352, 158] width 6 height 6
click at [279, 175] on label "Select an option" at bounding box center [274, 177] width 9 height 6
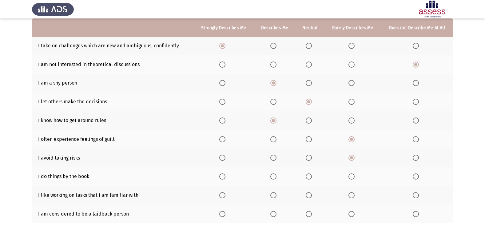
click at [277, 175] on input "Select an option" at bounding box center [273, 177] width 6 height 6
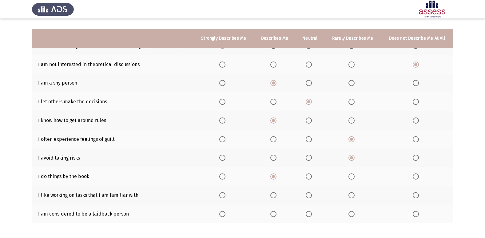
scroll to position [90, 0]
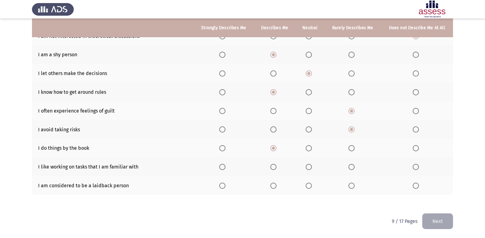
click at [353, 164] on span "Select an option" at bounding box center [352, 167] width 6 height 6
click at [353, 164] on input "Select an option" at bounding box center [352, 167] width 6 height 6
click at [307, 164] on span "Select an option" at bounding box center [309, 167] width 6 height 6
click at [307, 164] on input "Select an option" at bounding box center [309, 167] width 6 height 6
click at [352, 183] on span "Select an option" at bounding box center [352, 186] width 6 height 6
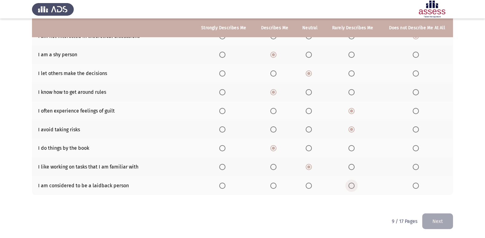
click at [352, 183] on input "Select an option" at bounding box center [352, 186] width 6 height 6
click at [438, 216] on button "Next" at bounding box center [437, 222] width 31 height 16
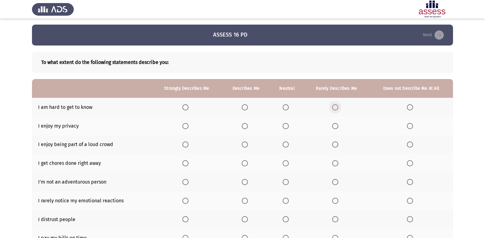
click at [337, 105] on span "Select an option" at bounding box center [335, 107] width 6 height 6
click at [337, 105] on input "Select an option" at bounding box center [335, 107] width 6 height 6
click at [247, 126] on span "Select an option" at bounding box center [245, 126] width 6 height 6
click at [247, 126] on input "Select an option" at bounding box center [245, 126] width 6 height 6
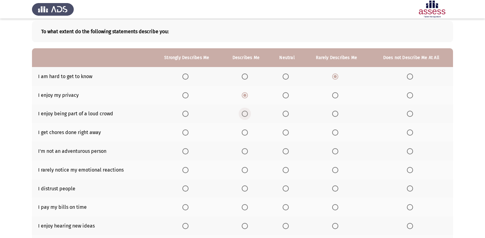
click at [245, 116] on span "Select an option" at bounding box center [245, 114] width 6 height 6
click at [245, 116] on input "Select an option" at bounding box center [245, 114] width 6 height 6
click at [185, 132] on span "Select an option" at bounding box center [185, 133] width 6 height 6
click at [185, 132] on input "Select an option" at bounding box center [185, 133] width 6 height 6
click at [337, 152] on span "Select an option" at bounding box center [335, 151] width 6 height 6
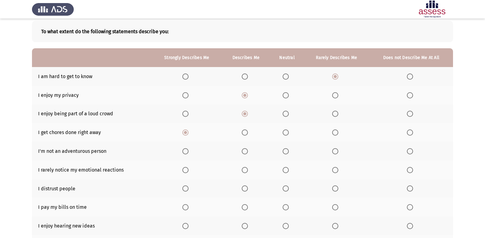
click at [337, 152] on input "Select an option" at bounding box center [335, 151] width 6 height 6
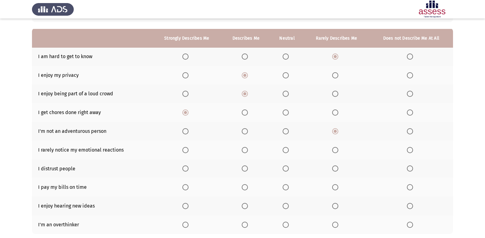
scroll to position [62, 0]
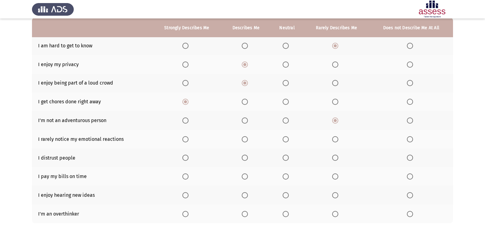
click at [335, 140] on span "Select an option" at bounding box center [335, 139] width 6 height 6
click at [335, 140] on input "Select an option" at bounding box center [335, 139] width 6 height 6
click at [409, 161] on span "Select an option" at bounding box center [410, 158] width 6 height 6
click at [409, 161] on input "Select an option" at bounding box center [410, 158] width 6 height 6
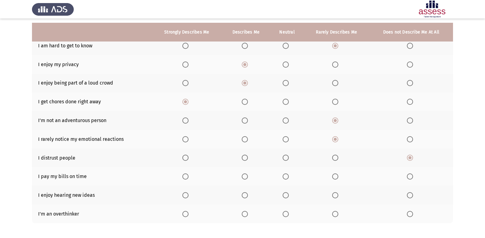
scroll to position [90, 0]
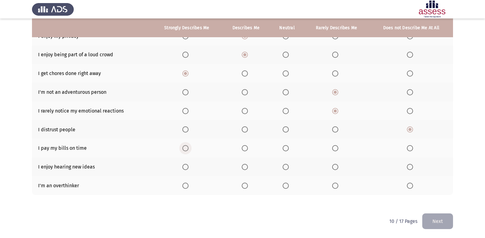
click at [188, 147] on span "Select an option" at bounding box center [185, 148] width 6 height 6
click at [188, 147] on input "Select an option" at bounding box center [185, 148] width 6 height 6
click at [186, 168] on span "Select an option" at bounding box center [185, 167] width 6 height 6
click at [186, 168] on input "Select an option" at bounding box center [185, 167] width 6 height 6
click at [284, 185] on span "Select an option" at bounding box center [286, 186] width 6 height 6
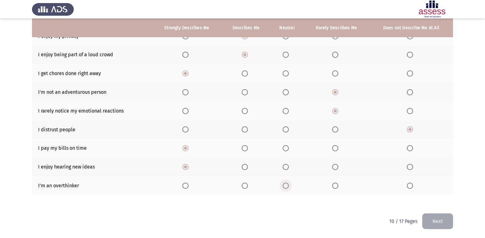
click at [284, 185] on input "Select an option" at bounding box center [286, 186] width 6 height 6
click at [432, 218] on button "Next" at bounding box center [437, 222] width 31 height 16
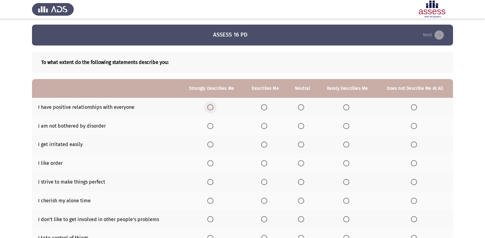
click at [211, 107] on span "Select an option" at bounding box center [210, 107] width 6 height 6
click at [211, 107] on input "Select an option" at bounding box center [210, 107] width 6 height 6
click at [347, 124] on span "Select an option" at bounding box center [346, 126] width 6 height 6
click at [347, 124] on input "Select an option" at bounding box center [346, 126] width 6 height 6
click at [349, 144] on span "Select an option" at bounding box center [346, 145] width 6 height 6
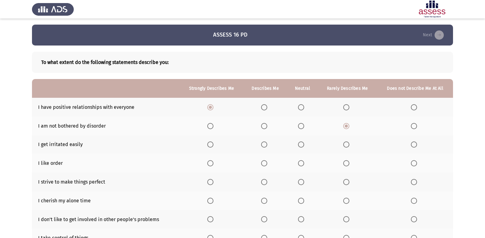
click at [349, 144] on input "Select an option" at bounding box center [346, 145] width 6 height 6
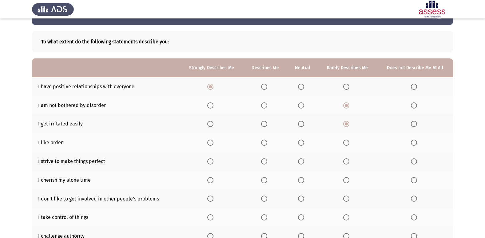
scroll to position [31, 0]
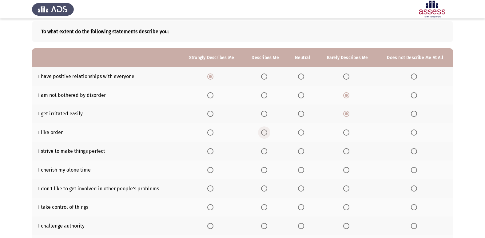
click at [267, 132] on span "Select an option" at bounding box center [264, 133] width 6 height 6
click at [267, 132] on input "Select an option" at bounding box center [264, 133] width 6 height 6
click at [268, 151] on label "Select an option" at bounding box center [265, 151] width 9 height 6
click at [267, 151] on input "Select an option" at bounding box center [264, 151] width 6 height 6
click at [263, 171] on span "Select an option" at bounding box center [264, 170] width 6 height 6
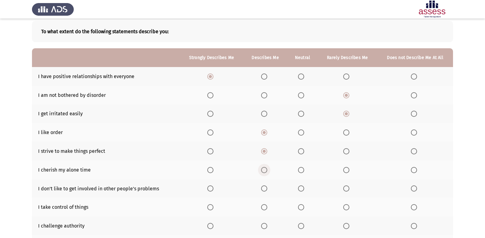
click at [263, 171] on input "Select an option" at bounding box center [264, 170] width 6 height 6
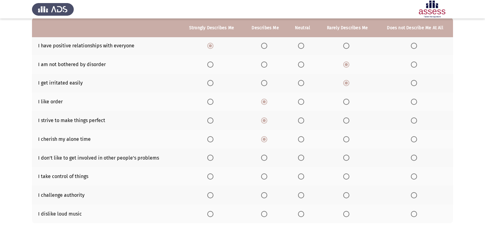
click at [417, 158] on span "Select an option" at bounding box center [414, 158] width 6 height 6
click at [417, 158] on input "Select an option" at bounding box center [414, 158] width 6 height 6
click at [211, 178] on span "Select an option" at bounding box center [210, 177] width 6 height 6
click at [211, 178] on input "Select an option" at bounding box center [210, 177] width 6 height 6
click at [415, 196] on span "Select an option" at bounding box center [414, 195] width 6 height 6
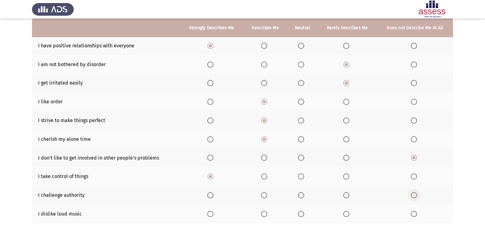
click at [415, 196] on input "Select an option" at bounding box center [414, 195] width 6 height 6
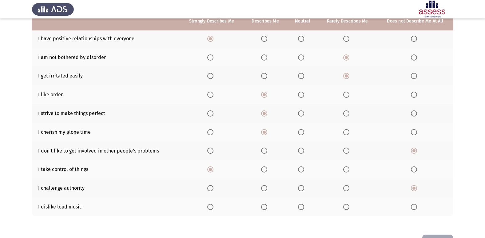
scroll to position [90, 0]
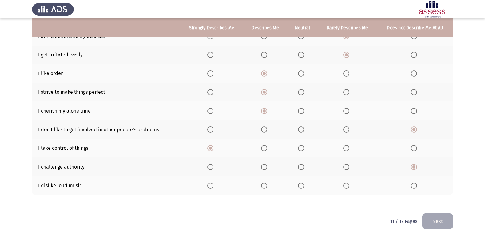
click at [343, 187] on th at bounding box center [347, 185] width 59 height 19
click at [348, 187] on span "Select an option" at bounding box center [346, 186] width 6 height 6
click at [348, 187] on input "Select an option" at bounding box center [346, 186] width 6 height 6
click at [446, 221] on button "Next" at bounding box center [437, 222] width 31 height 16
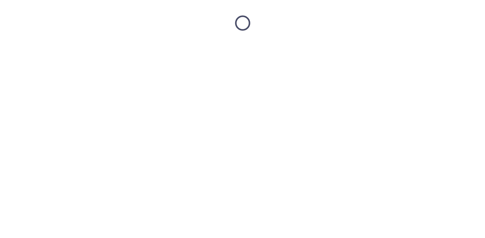
scroll to position [0, 0]
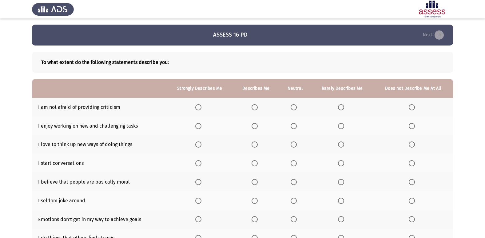
click at [256, 108] on span "Select an option" at bounding box center [255, 107] width 6 height 6
click at [256, 108] on input "Select an option" at bounding box center [255, 107] width 6 height 6
click at [201, 124] on span "Select an option" at bounding box center [198, 126] width 6 height 6
click at [201, 124] on input "Select an option" at bounding box center [198, 126] width 6 height 6
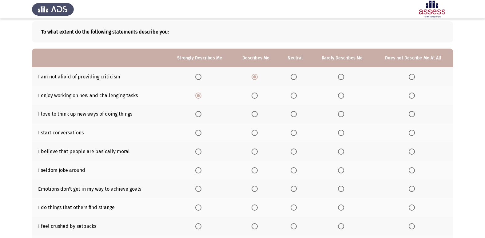
scroll to position [31, 0]
click at [198, 114] on span "Select an option" at bounding box center [198, 114] width 6 height 6
click at [198, 114] on input "Select an option" at bounding box center [198, 114] width 6 height 6
click at [200, 134] on span "Select an option" at bounding box center [198, 133] width 6 height 6
click at [200, 134] on input "Select an option" at bounding box center [198, 133] width 6 height 6
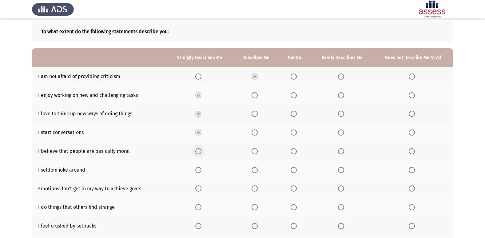
click at [202, 151] on span "Select an option" at bounding box center [198, 151] width 6 height 6
click at [202, 151] on input "Select an option" at bounding box center [198, 151] width 6 height 6
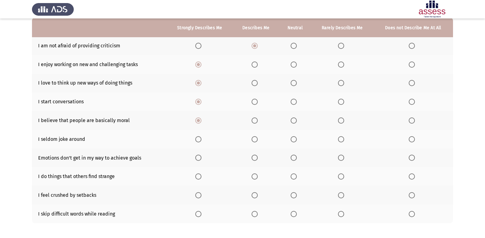
click at [344, 140] on span "Select an option" at bounding box center [341, 139] width 6 height 6
click at [344, 140] on input "Select an option" at bounding box center [341, 139] width 6 height 6
click at [345, 158] on label "Select an option" at bounding box center [342, 158] width 9 height 6
click at [344, 158] on input "Select an option" at bounding box center [341, 158] width 6 height 6
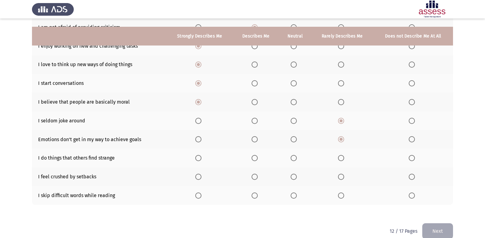
scroll to position [90, 0]
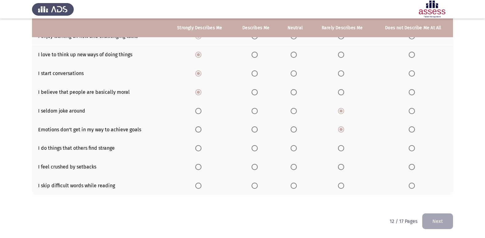
click at [295, 148] on span "Select an option" at bounding box center [294, 148] width 6 height 6
click at [295, 148] on input "Select an option" at bounding box center [294, 148] width 6 height 6
click at [339, 168] on span "Select an option" at bounding box center [341, 167] width 6 height 6
click at [339, 168] on input "Select an option" at bounding box center [341, 167] width 6 height 6
click at [343, 186] on span "Select an option" at bounding box center [341, 186] width 6 height 6
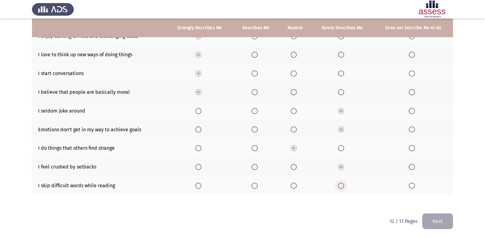
click at [343, 186] on input "Select an option" at bounding box center [341, 186] width 6 height 6
click at [431, 226] on button "Next" at bounding box center [437, 222] width 31 height 16
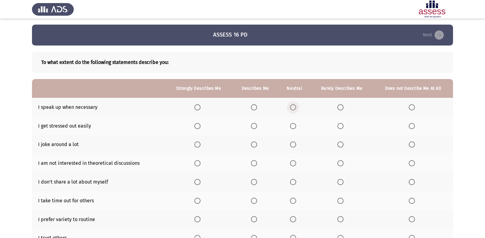
click at [292, 106] on span "Select an option" at bounding box center [293, 107] width 6 height 6
click at [292, 106] on input "Select an option" at bounding box center [293, 107] width 6 height 6
click at [290, 125] on th at bounding box center [294, 126] width 32 height 19
click at [251, 144] on th at bounding box center [255, 144] width 46 height 19
click at [254, 145] on span "Select an option" at bounding box center [254, 145] width 6 height 6
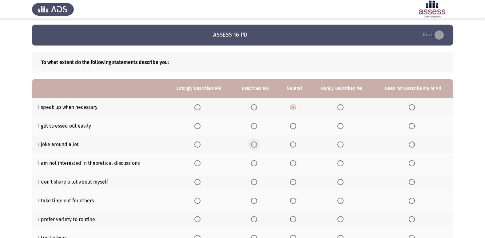
click at [254, 145] on input "Select an option" at bounding box center [254, 145] width 6 height 6
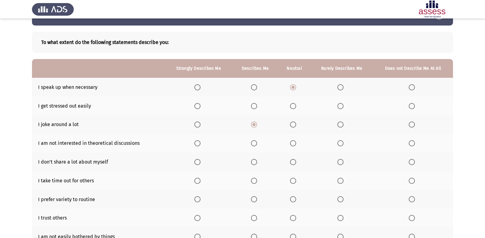
scroll to position [31, 0]
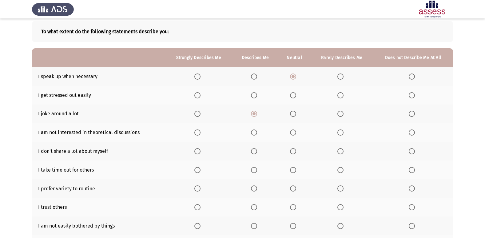
click at [414, 130] on span "Select an option" at bounding box center [412, 133] width 6 height 6
click at [414, 130] on input "Select an option" at bounding box center [412, 133] width 6 height 6
click at [413, 149] on span "Select an option" at bounding box center [412, 151] width 6 height 6
click at [413, 149] on input "Select an option" at bounding box center [412, 151] width 6 height 6
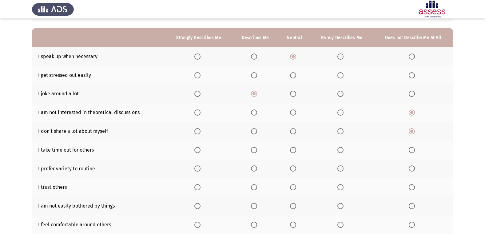
scroll to position [62, 0]
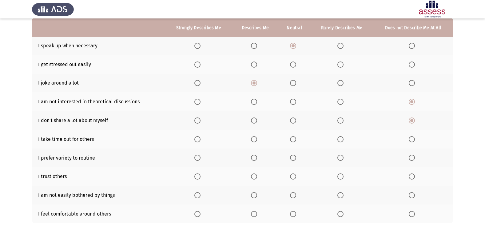
click at [255, 137] on span "Select an option" at bounding box center [254, 139] width 6 height 6
click at [255, 137] on input "Select an option" at bounding box center [254, 139] width 6 height 6
click at [345, 159] on label "Select an option" at bounding box center [342, 158] width 9 height 6
click at [344, 159] on input "Select an option" at bounding box center [341, 158] width 6 height 6
click at [197, 176] on span "Select an option" at bounding box center [197, 177] width 6 height 6
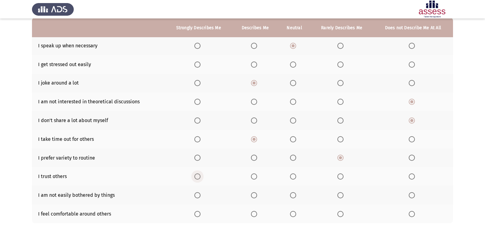
click at [197, 176] on input "Select an option" at bounding box center [197, 177] width 6 height 6
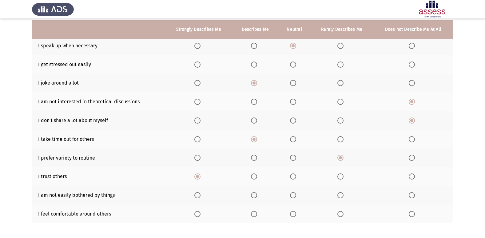
scroll to position [90, 0]
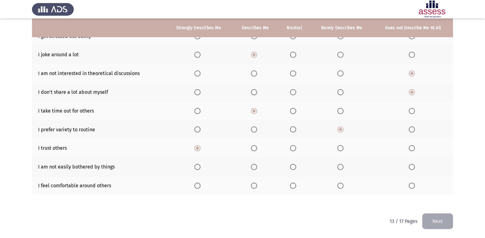
click at [198, 166] on span "Select an option" at bounding box center [197, 167] width 6 height 6
click at [198, 166] on input "Select an option" at bounding box center [197, 167] width 6 height 6
click at [198, 187] on span "Select an option" at bounding box center [197, 186] width 6 height 6
click at [198, 187] on input "Select an option" at bounding box center [197, 186] width 6 height 6
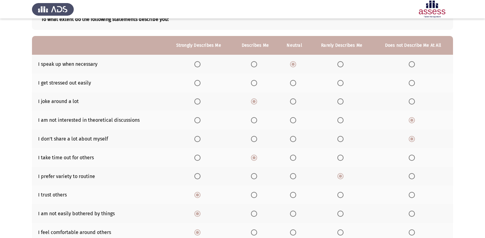
scroll to position [28, 0]
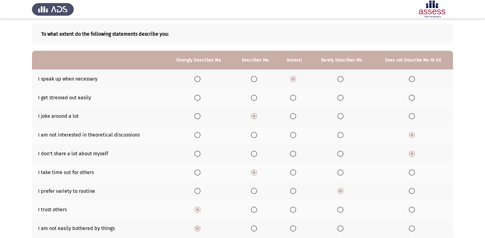
click at [257, 96] on span "Select an option" at bounding box center [254, 98] width 6 height 6
click at [257, 96] on input "Select an option" at bounding box center [254, 98] width 6 height 6
click at [295, 96] on span "Select an option" at bounding box center [293, 98] width 6 height 6
click at [295, 96] on input "Select an option" at bounding box center [293, 98] width 6 height 6
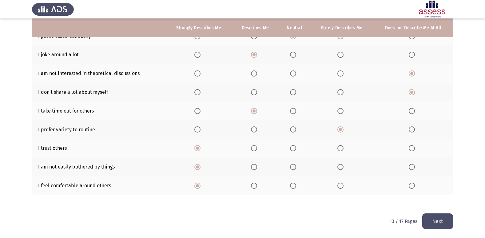
click at [444, 224] on button "Next" at bounding box center [437, 222] width 31 height 16
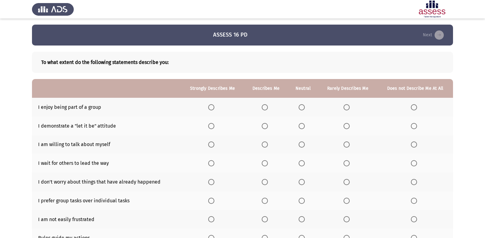
click at [214, 105] on span "Select an option" at bounding box center [211, 107] width 6 height 6
click at [214, 105] on input "Select an option" at bounding box center [211, 107] width 6 height 6
click at [304, 129] on span "Select an option" at bounding box center [302, 126] width 6 height 6
click at [304, 129] on input "Select an option" at bounding box center [302, 126] width 6 height 6
click at [301, 143] on span "Select an option" at bounding box center [302, 145] width 6 height 6
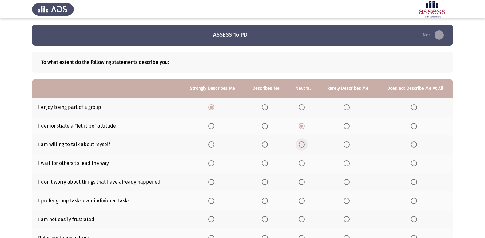
click at [301, 143] on input "Select an option" at bounding box center [302, 145] width 6 height 6
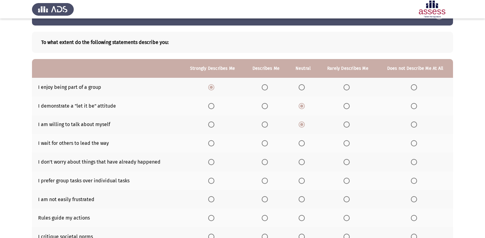
scroll to position [31, 0]
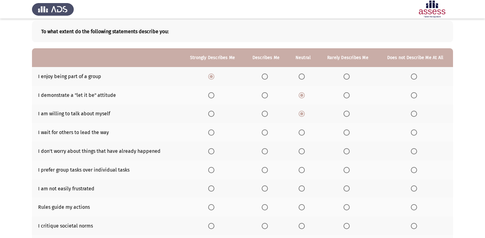
click at [346, 135] on span "Select an option" at bounding box center [347, 133] width 6 height 6
click at [346, 135] on input "Select an option" at bounding box center [347, 133] width 6 height 6
click at [214, 151] on span "Select an option" at bounding box center [211, 151] width 6 height 6
click at [214, 151] on input "Select an option" at bounding box center [211, 151] width 6 height 6
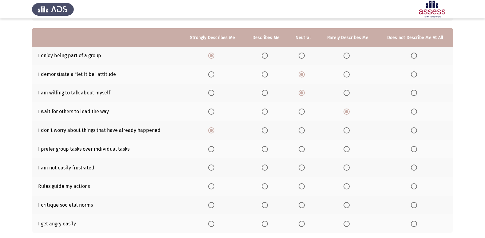
scroll to position [62, 0]
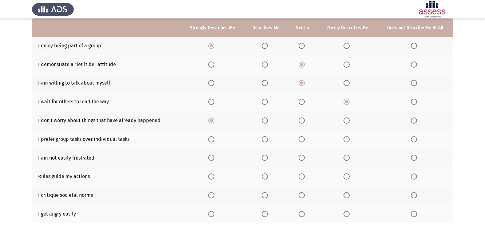
click at [214, 139] on span "Select an option" at bounding box center [211, 139] width 6 height 6
click at [214, 139] on input "Select an option" at bounding box center [211, 139] width 6 height 6
click at [267, 158] on span "Select an option" at bounding box center [265, 158] width 6 height 6
click at [267, 158] on input "Select an option" at bounding box center [265, 158] width 6 height 6
click at [266, 177] on span "Select an option" at bounding box center [265, 177] width 6 height 6
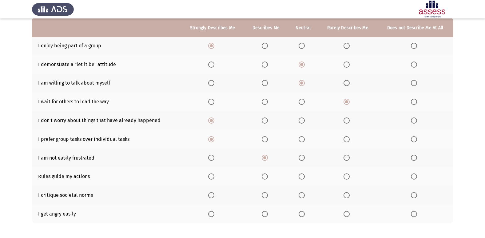
click at [266, 177] on input "Select an option" at bounding box center [265, 177] width 6 height 6
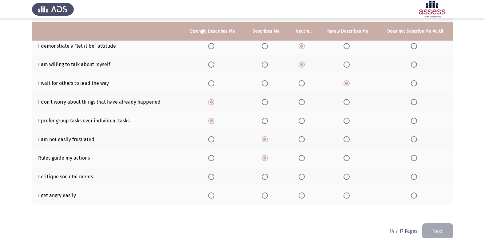
scroll to position [90, 0]
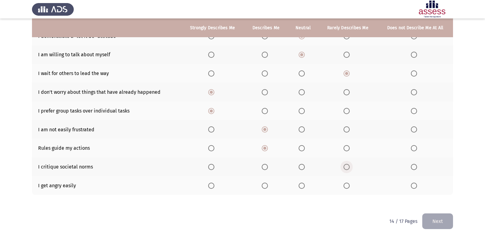
click at [346, 166] on span "Select an option" at bounding box center [347, 167] width 6 height 6
click at [346, 166] on input "Select an option" at bounding box center [347, 167] width 6 height 6
click at [346, 185] on span "Select an option" at bounding box center [347, 186] width 6 height 6
click at [346, 185] on input "Select an option" at bounding box center [347, 186] width 6 height 6
click at [441, 218] on button "Next" at bounding box center [437, 222] width 31 height 16
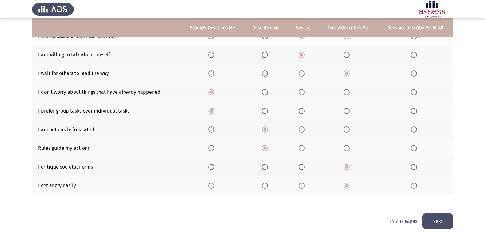
scroll to position [0, 0]
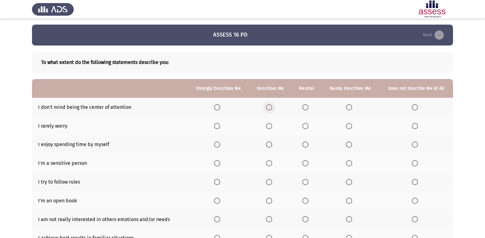
click at [269, 110] on span "Select an option" at bounding box center [269, 107] width 6 height 6
click at [269, 110] on input "Select an option" at bounding box center [269, 107] width 6 height 6
click at [307, 125] on span "Select an option" at bounding box center [305, 126] width 6 height 6
click at [307, 125] on input "Select an option" at bounding box center [305, 126] width 6 height 6
click at [272, 144] on span "Select an option" at bounding box center [269, 145] width 6 height 6
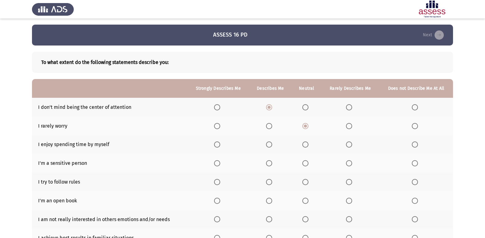
click at [272, 144] on input "Select an option" at bounding box center [269, 145] width 6 height 6
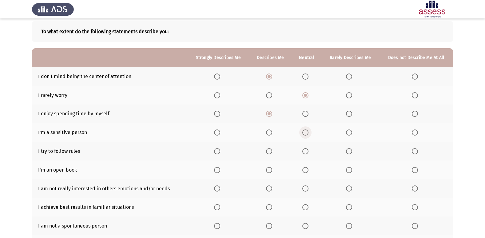
click at [307, 133] on span "Select an option" at bounding box center [305, 133] width 6 height 6
click at [307, 133] on input "Select an option" at bounding box center [305, 133] width 6 height 6
click at [272, 151] on span "Select an option" at bounding box center [269, 151] width 6 height 6
click at [272, 151] on input "Select an option" at bounding box center [269, 151] width 6 height 6
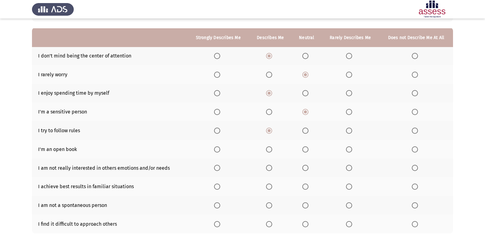
scroll to position [62, 0]
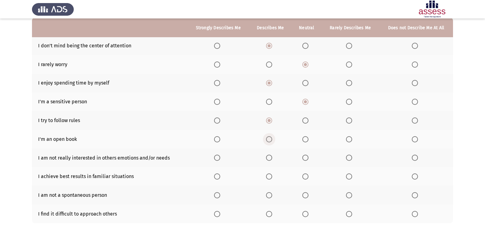
click at [271, 142] on span "Select an option" at bounding box center [269, 139] width 6 height 6
click at [271, 142] on input "Select an option" at bounding box center [269, 139] width 6 height 6
click at [351, 157] on span "Select an option" at bounding box center [349, 158] width 6 height 6
click at [351, 157] on input "Select an option" at bounding box center [349, 158] width 6 height 6
click at [413, 157] on span "Select an option" at bounding box center [415, 158] width 6 height 6
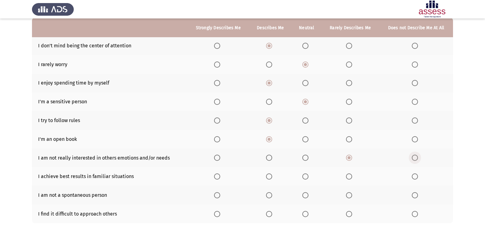
click at [413, 157] on input "Select an option" at bounding box center [415, 158] width 6 height 6
click at [304, 178] on span "Select an option" at bounding box center [305, 177] width 6 height 6
click at [304, 178] on input "Select an option" at bounding box center [305, 177] width 6 height 6
click at [352, 194] on span "Select an option" at bounding box center [349, 195] width 6 height 6
click at [352, 194] on input "Select an option" at bounding box center [349, 195] width 6 height 6
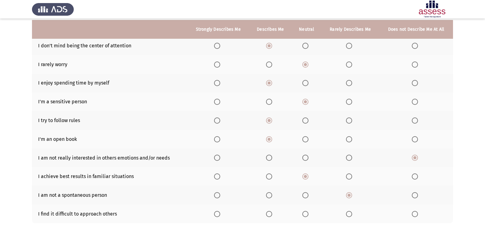
scroll to position [90, 0]
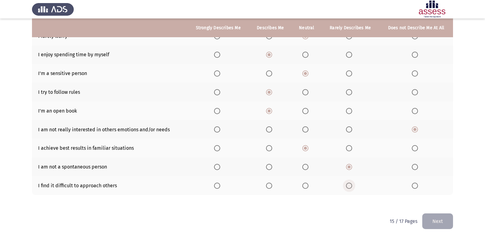
click at [352, 187] on span "Select an option" at bounding box center [349, 186] width 6 height 6
click at [352, 187] on input "Select an option" at bounding box center [349, 186] width 6 height 6
click at [441, 219] on button "Next" at bounding box center [437, 222] width 31 height 16
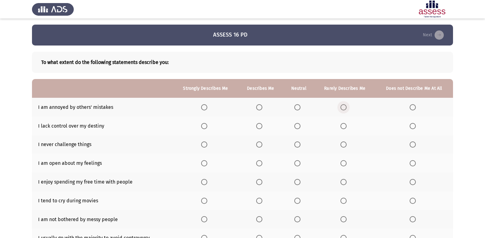
click at [344, 105] on span "Select an option" at bounding box center [344, 107] width 6 height 6
click at [344, 105] on input "Select an option" at bounding box center [344, 107] width 6 height 6
click at [346, 126] on span "Select an option" at bounding box center [344, 126] width 6 height 6
click at [346, 126] on input "Select an option" at bounding box center [344, 126] width 6 height 6
click at [341, 143] on span "Select an option" at bounding box center [344, 145] width 6 height 6
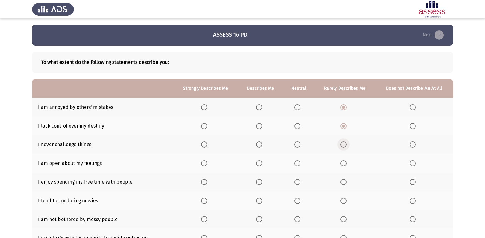
click at [341, 143] on input "Select an option" at bounding box center [344, 145] width 6 height 6
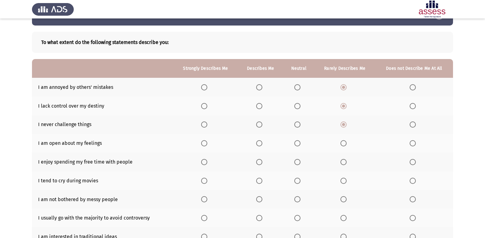
scroll to position [31, 0]
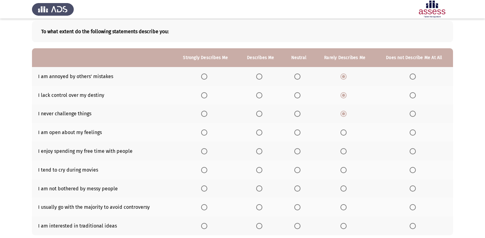
click at [262, 132] on span "Select an option" at bounding box center [259, 133] width 6 height 6
click at [262, 132] on input "Select an option" at bounding box center [259, 133] width 6 height 6
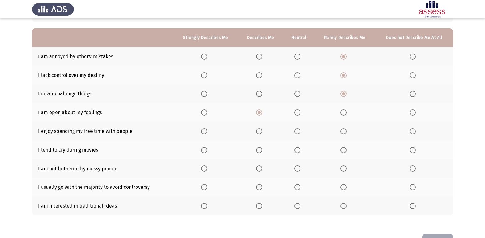
scroll to position [62, 0]
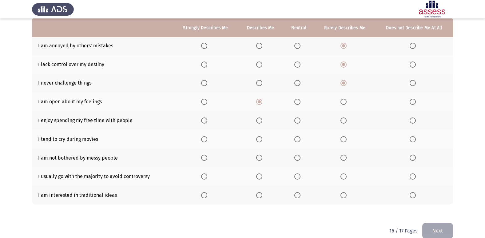
click at [262, 120] on span "Select an option" at bounding box center [259, 121] width 6 height 6
click at [262, 120] on input "Select an option" at bounding box center [259, 121] width 6 height 6
click at [300, 138] on span "Select an option" at bounding box center [297, 139] width 6 height 6
click at [300, 138] on input "Select an option" at bounding box center [297, 139] width 6 height 6
click at [209, 156] on label "Select an option" at bounding box center [205, 158] width 9 height 6
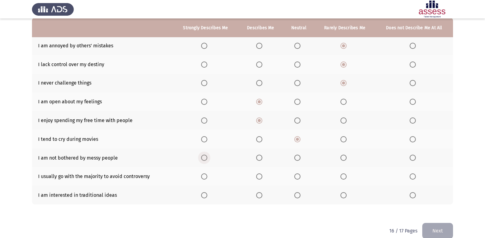
click at [207, 156] on input "Select an option" at bounding box center [204, 158] width 6 height 6
click at [416, 176] on label "Select an option" at bounding box center [414, 177] width 9 height 6
click at [416, 176] on input "Select an option" at bounding box center [413, 177] width 6 height 6
click at [346, 195] on span "Select an option" at bounding box center [344, 195] width 6 height 6
click at [346, 195] on input "Select an option" at bounding box center [344, 195] width 6 height 6
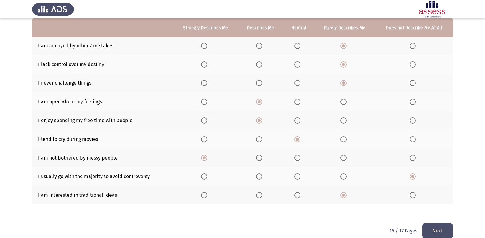
click at [438, 229] on button "Next" at bounding box center [437, 231] width 31 height 16
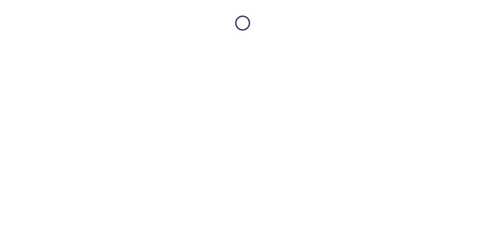
scroll to position [0, 0]
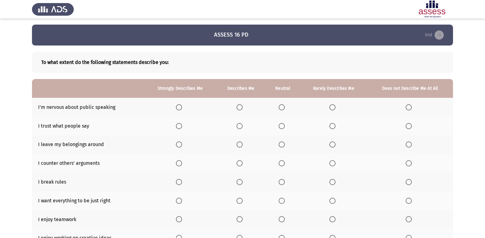
click at [333, 108] on span "Select an option" at bounding box center [333, 107] width 6 height 6
click at [333, 108] on input "Select an option" at bounding box center [333, 107] width 6 height 6
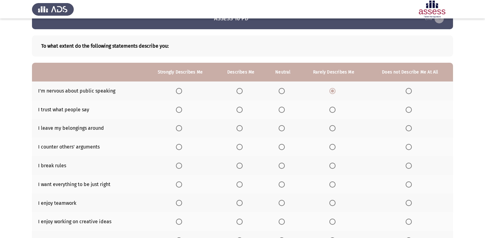
scroll to position [31, 0]
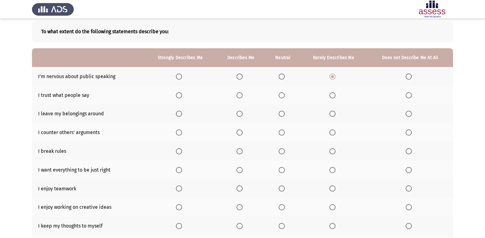
click at [241, 98] on span "Select an option" at bounding box center [240, 95] width 6 height 6
click at [241, 98] on input "Select an option" at bounding box center [240, 95] width 6 height 6
click at [334, 113] on span "Select an option" at bounding box center [333, 114] width 6 height 6
click at [334, 113] on input "Select an option" at bounding box center [333, 114] width 6 height 6
click at [238, 131] on span "Select an option" at bounding box center [240, 133] width 6 height 6
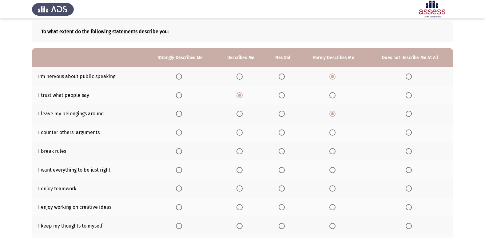
click at [238, 131] on input "Select an option" at bounding box center [240, 133] width 6 height 6
click at [406, 154] on span "Select an option" at bounding box center [409, 151] width 6 height 6
click at [406, 154] on input "Select an option" at bounding box center [409, 151] width 6 height 6
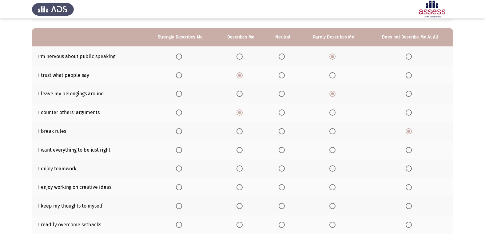
scroll to position [62, 0]
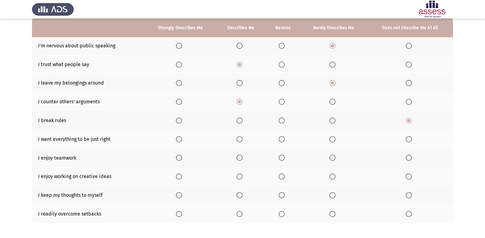
click at [239, 139] on span "Select an option" at bounding box center [240, 139] width 6 height 6
click at [239, 139] on input "Select an option" at bounding box center [240, 139] width 6 height 6
click at [179, 157] on span "Select an option" at bounding box center [179, 158] width 6 height 6
click at [179, 157] on input "Select an option" at bounding box center [179, 158] width 6 height 6
click at [181, 175] on span "Select an option" at bounding box center [179, 177] width 6 height 6
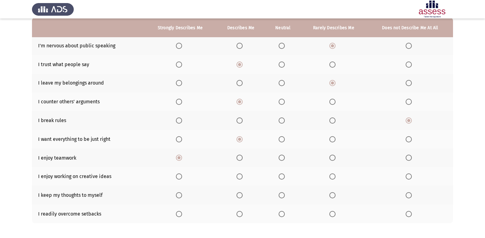
click at [181, 175] on input "Select an option" at bounding box center [179, 177] width 6 height 6
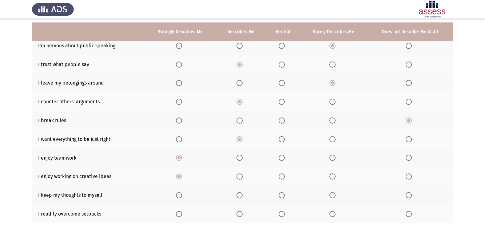
scroll to position [90, 0]
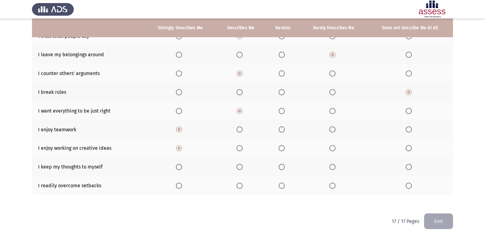
click at [336, 167] on label "Select an option" at bounding box center [334, 167] width 9 height 6
click at [336, 167] on input "Select an option" at bounding box center [333, 167] width 6 height 6
click at [240, 189] on span "Select an option" at bounding box center [240, 186] width 6 height 6
click at [240, 189] on input "Select an option" at bounding box center [240, 186] width 6 height 6
click at [445, 222] on button "End" at bounding box center [438, 222] width 29 height 16
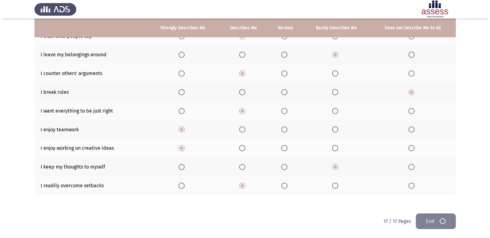
scroll to position [0, 0]
